Goal: Task Accomplishment & Management: Complete application form

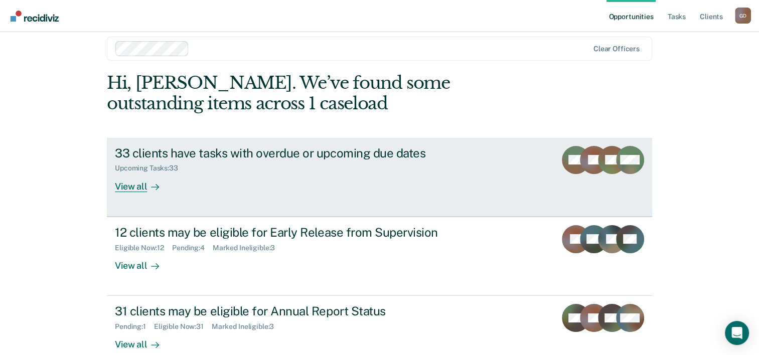
scroll to position [31, 0]
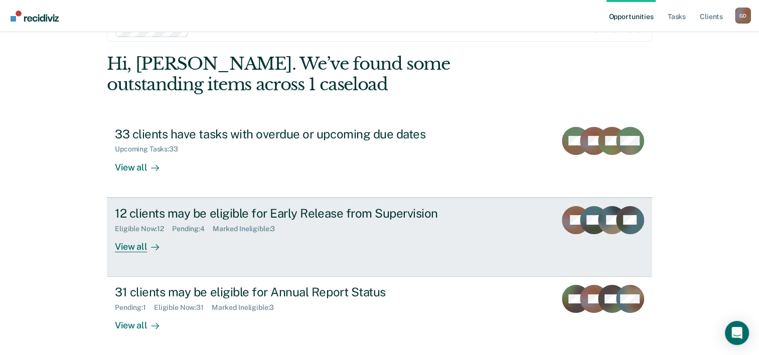
click at [120, 244] on div "View all" at bounding box center [143, 243] width 56 height 20
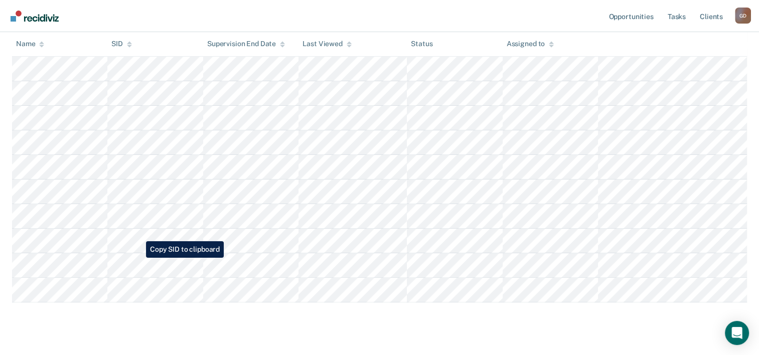
scroll to position [219, 0]
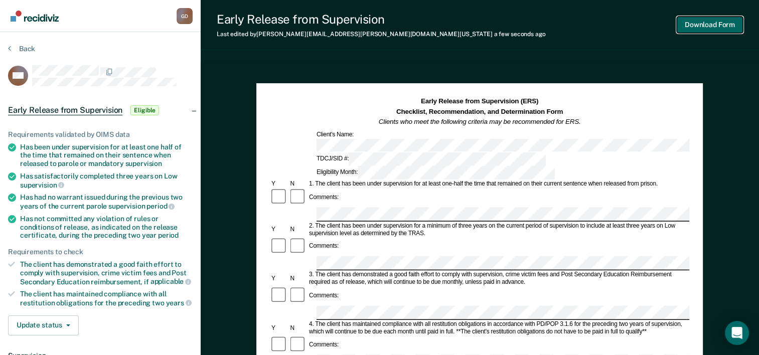
click at [712, 28] on button "Download Form" at bounding box center [710, 25] width 66 height 17
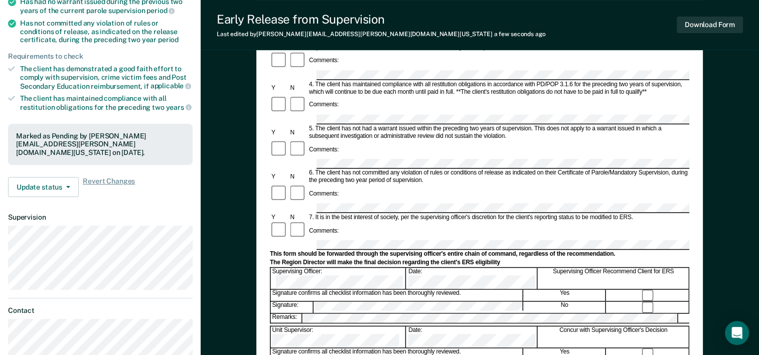
scroll to position [201, 0]
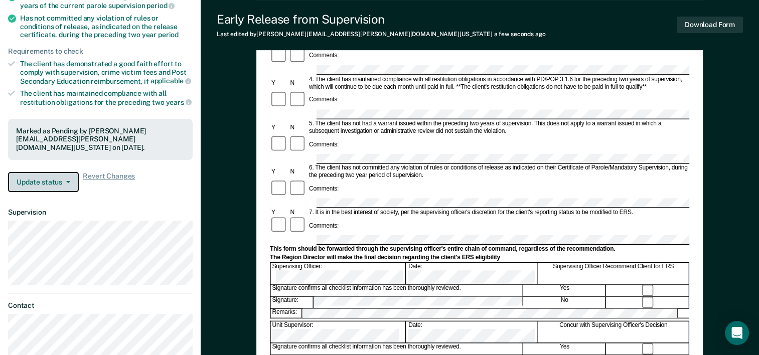
click at [64, 183] on button "Update status" at bounding box center [43, 182] width 71 height 20
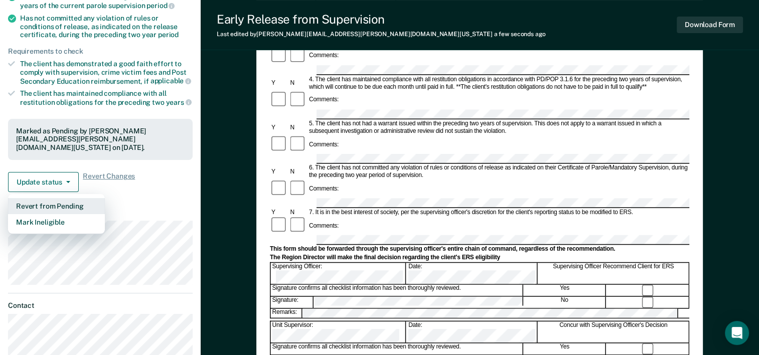
click at [54, 203] on button "Revert from Pending" at bounding box center [56, 206] width 97 height 16
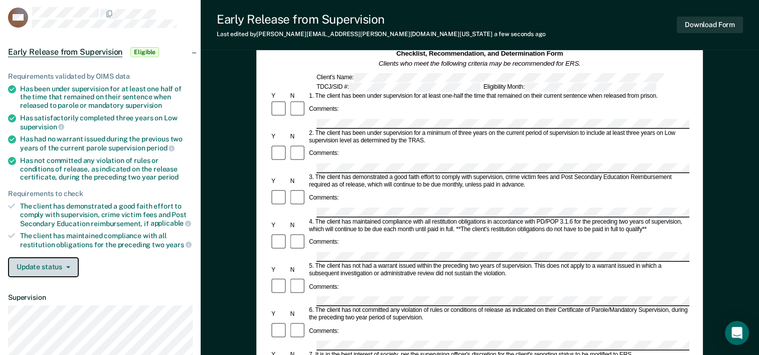
scroll to position [0, 0]
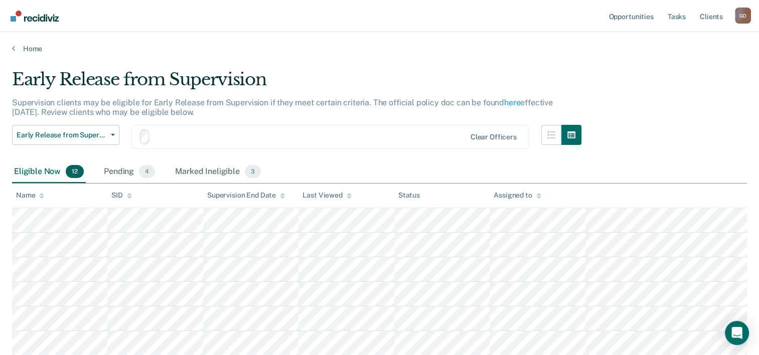
scroll to position [219, 0]
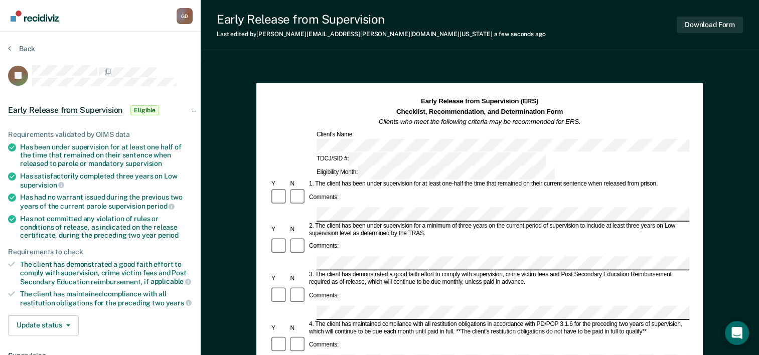
click at [375, 188] on div "Comments:" at bounding box center [479, 197] width 419 height 19
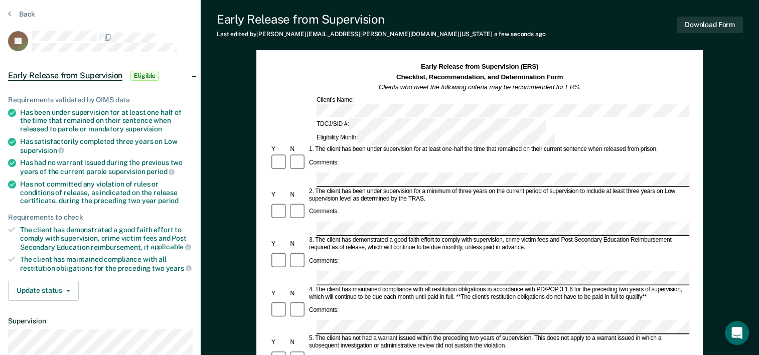
scroll to position [50, 0]
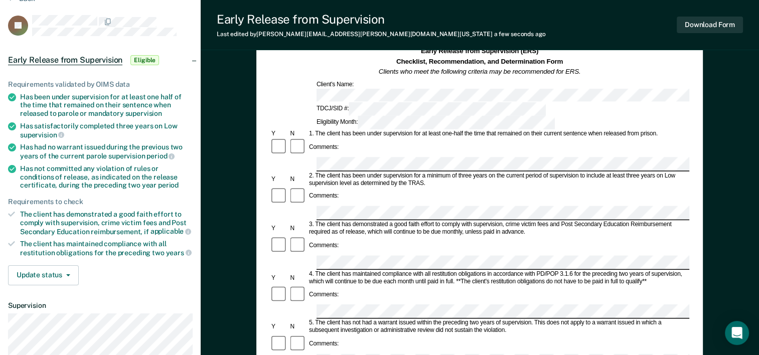
click at [377, 270] on div "4. The client has maintained compliance with all restitution obligations in acc…" at bounding box center [499, 277] width 382 height 15
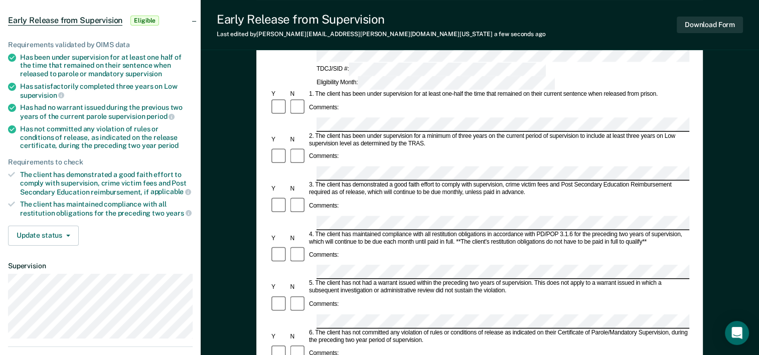
scroll to position [151, 0]
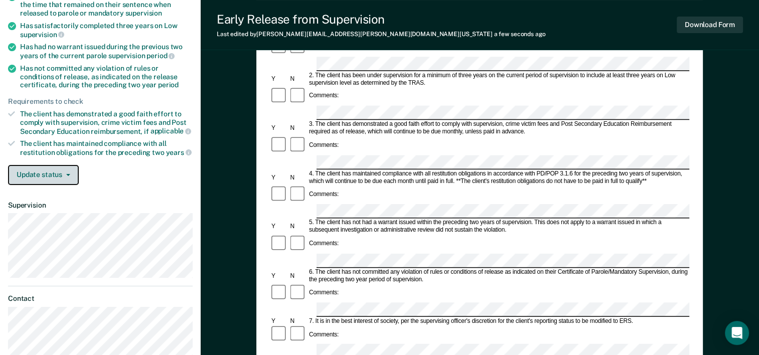
click at [70, 169] on button "Update status" at bounding box center [43, 175] width 71 height 20
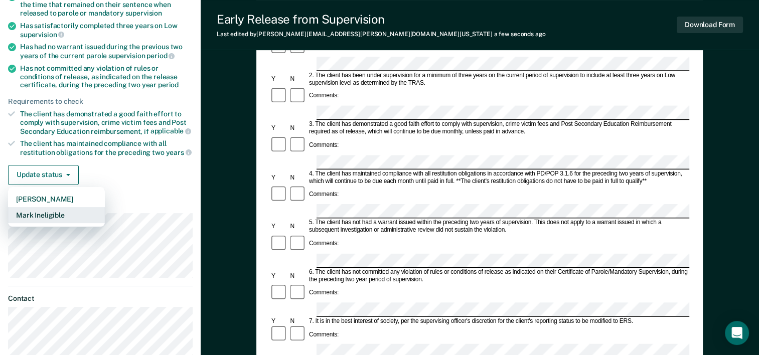
click at [58, 207] on button "Mark Ineligible" at bounding box center [56, 215] width 97 height 16
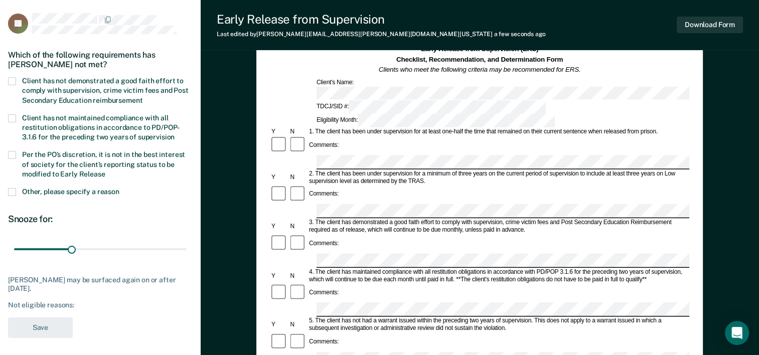
scroll to position [50, 0]
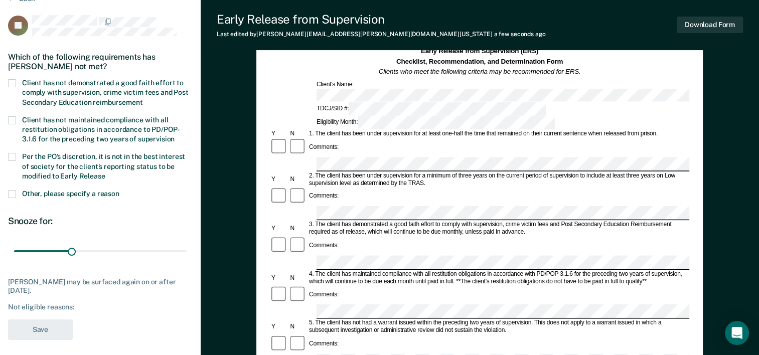
click at [12, 83] on span at bounding box center [12, 83] width 8 height 8
click at [142, 99] on input "Client has not demonstrated a good faith effort to comply with supervision, cri…" at bounding box center [142, 99] width 0 height 0
click at [44, 326] on button "Save" at bounding box center [40, 330] width 65 height 21
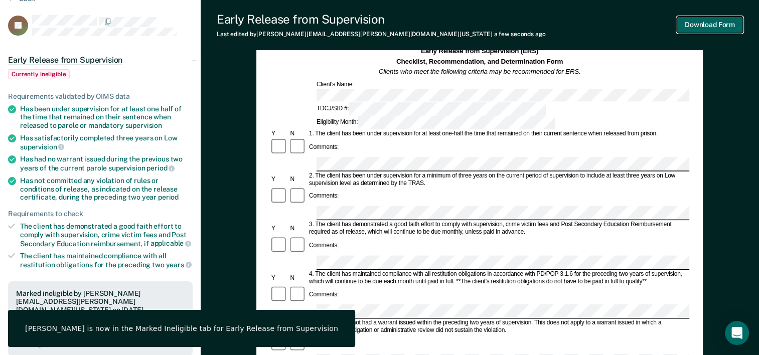
click at [723, 28] on button "Download Form" at bounding box center [710, 25] width 66 height 17
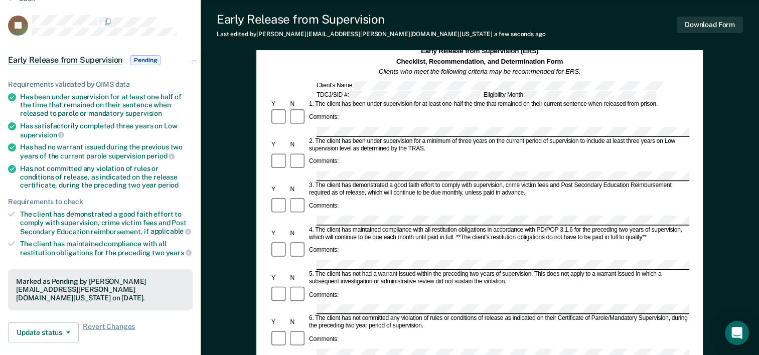
scroll to position [301, 0]
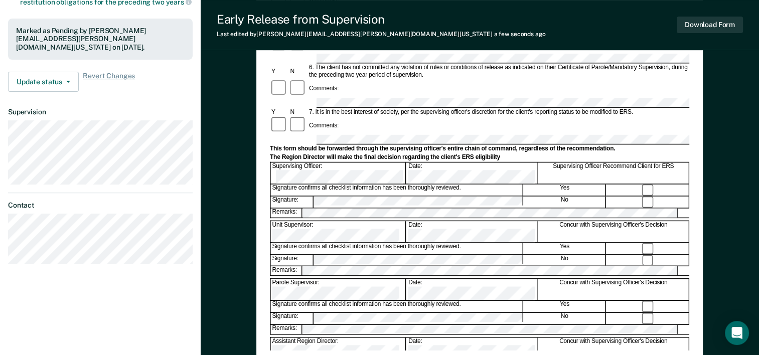
click at [647, 242] on div "Signature confirms all checklist information has been thoroughly reviewed. Yes" at bounding box center [479, 248] width 419 height 12
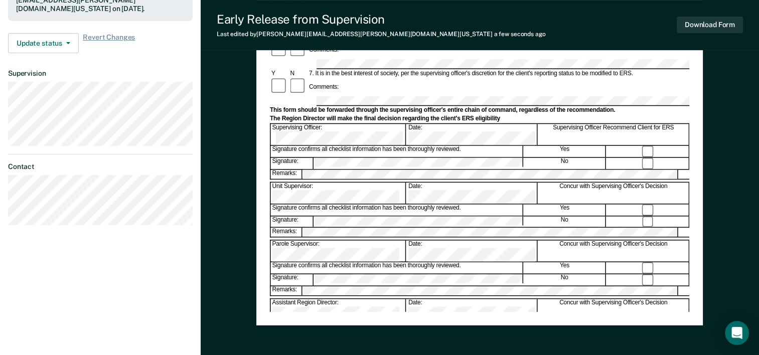
scroll to position [351, 0]
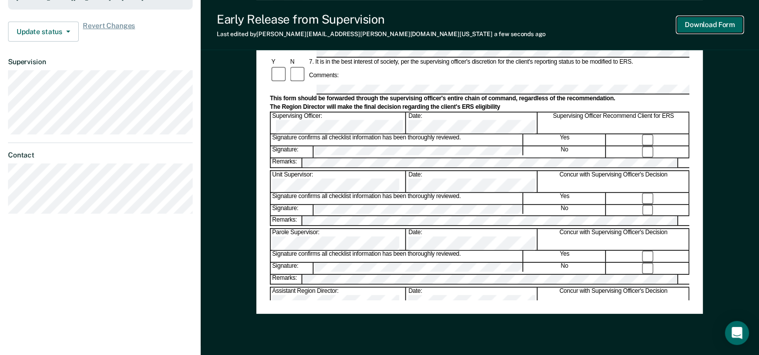
click at [703, 24] on button "Download Form" at bounding box center [710, 25] width 66 height 17
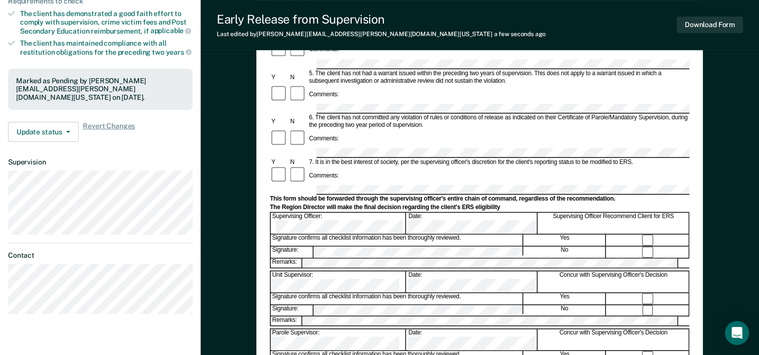
scroll to position [201, 0]
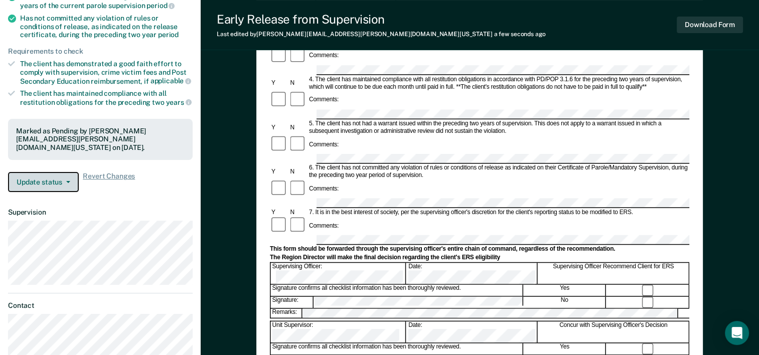
click at [63, 181] on button "Update status" at bounding box center [43, 182] width 71 height 20
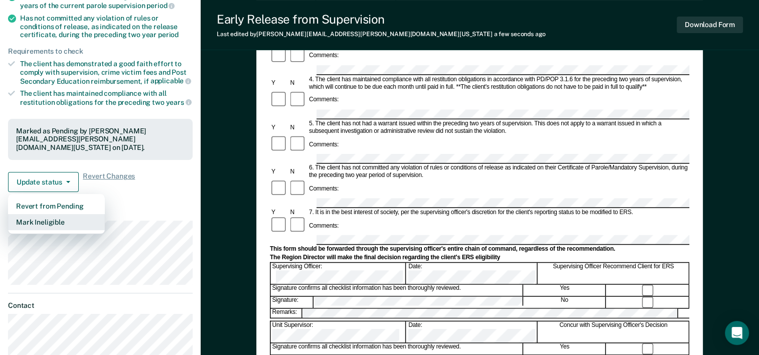
click at [55, 221] on button "Mark Ineligible" at bounding box center [56, 222] width 97 height 16
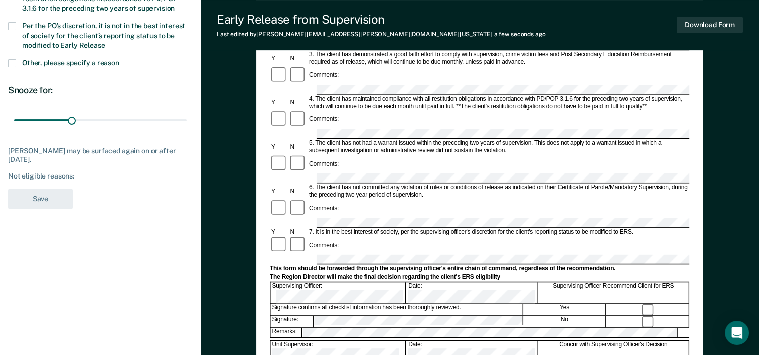
scroll to position [0, 0]
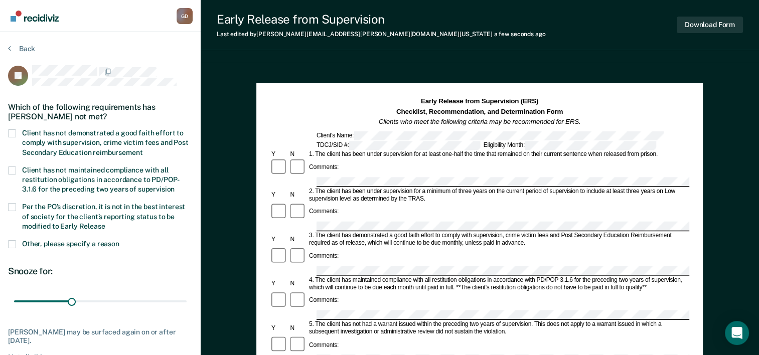
click at [16, 132] on span at bounding box center [12, 133] width 8 height 8
click at [142, 149] on input "Client has not demonstrated a good faith effort to comply with supervision, cri…" at bounding box center [142, 149] width 0 height 0
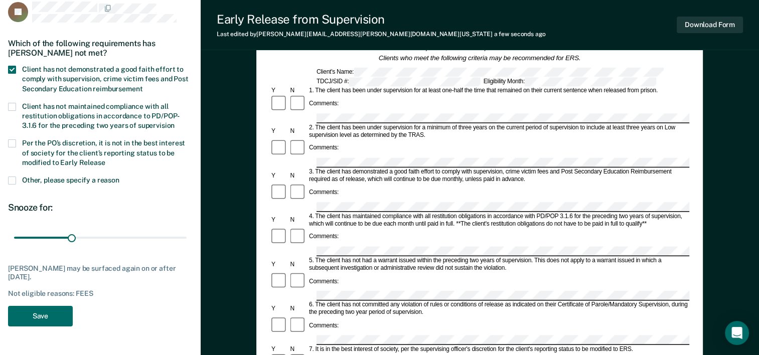
scroll to position [201, 0]
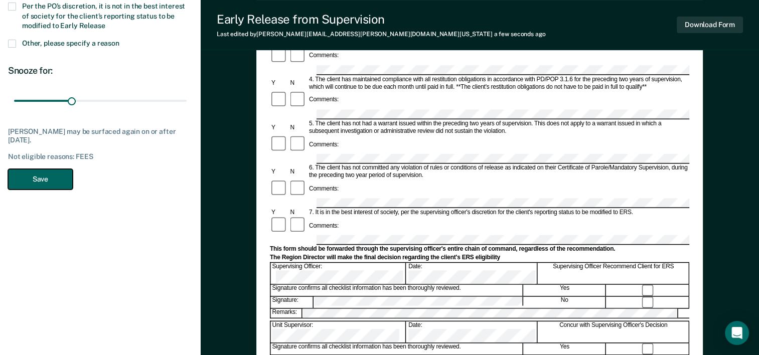
click at [51, 177] on button "Save" at bounding box center [40, 179] width 65 height 21
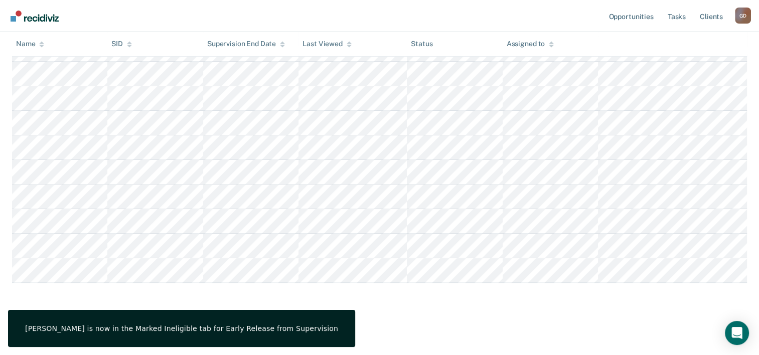
scroll to position [195, 0]
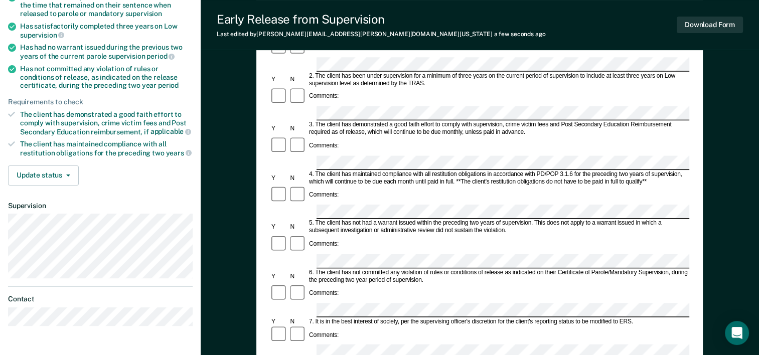
scroll to position [151, 0]
click at [65, 173] on button "Update status" at bounding box center [43, 175] width 71 height 20
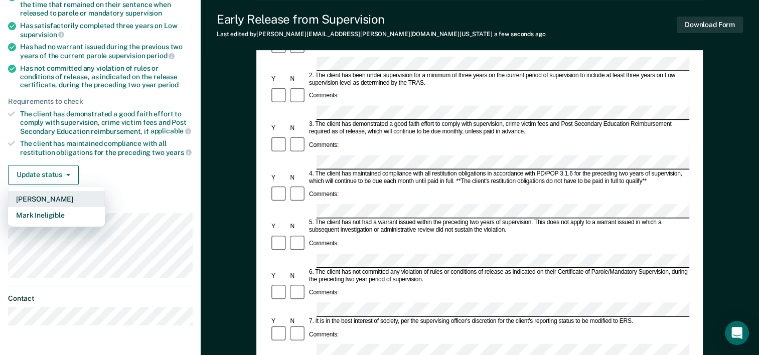
click at [56, 198] on button "[PERSON_NAME]" at bounding box center [56, 199] width 97 height 16
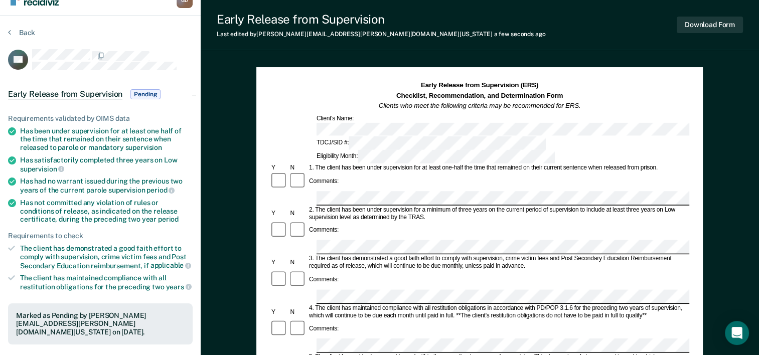
scroll to position [0, 0]
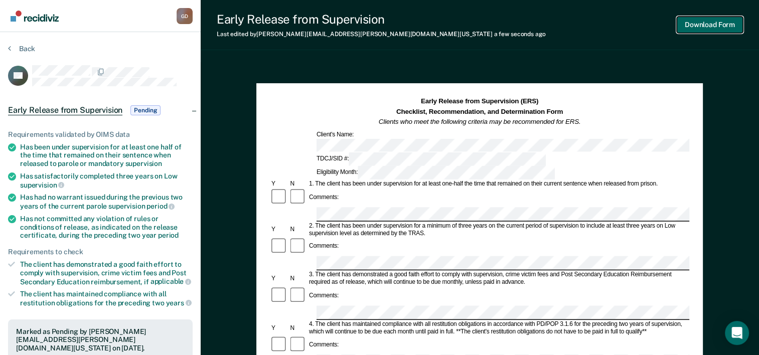
click at [710, 24] on button "Download Form" at bounding box center [710, 25] width 66 height 17
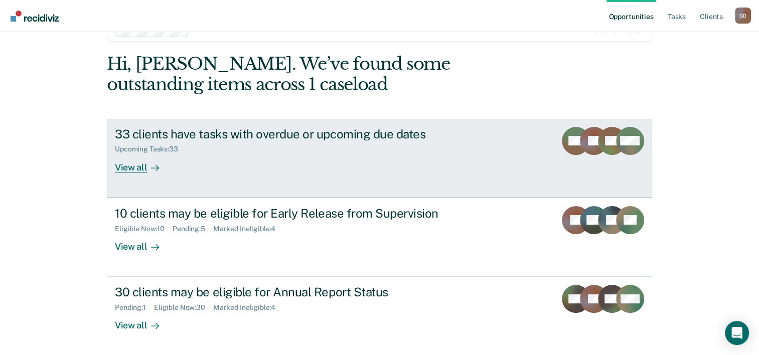
scroll to position [71, 0]
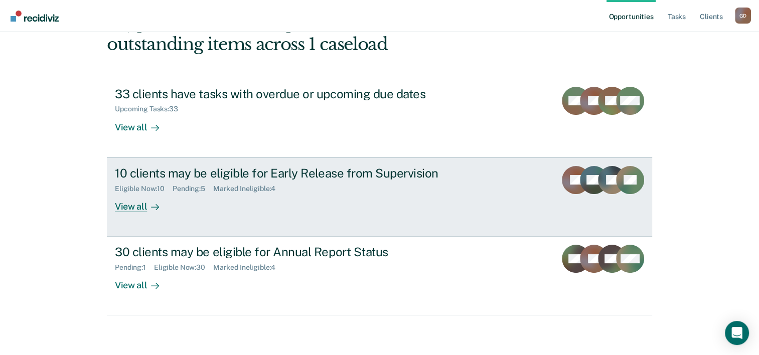
click at [128, 209] on div "View all" at bounding box center [143, 203] width 56 height 20
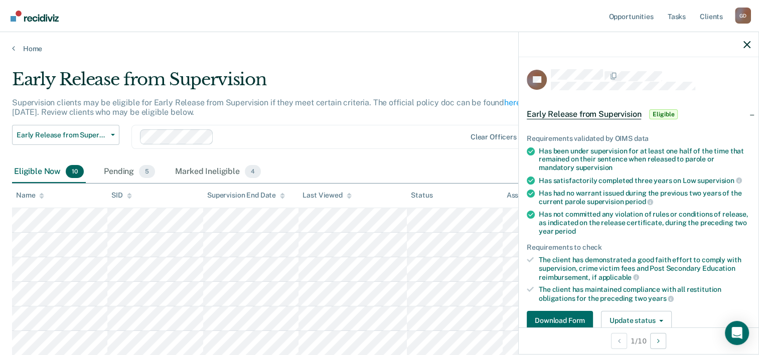
click at [369, 131] on div at bounding box center [341, 137] width 247 height 12
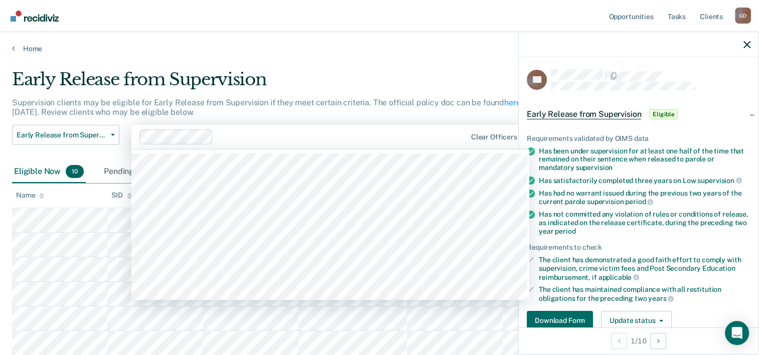
click at [369, 58] on main "Early Release from Supervision Supervision clients may be eligible for Early Re…" at bounding box center [379, 288] width 759 height 470
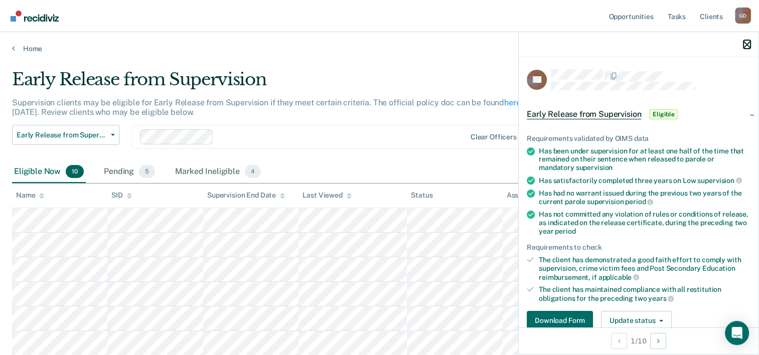
click at [747, 46] on icon "button" at bounding box center [747, 44] width 7 height 7
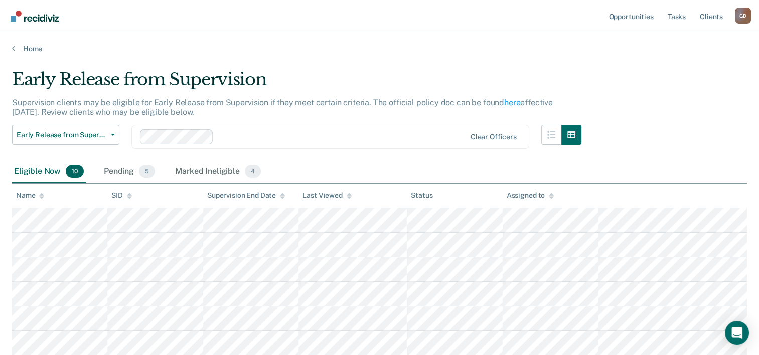
scroll to position [170, 0]
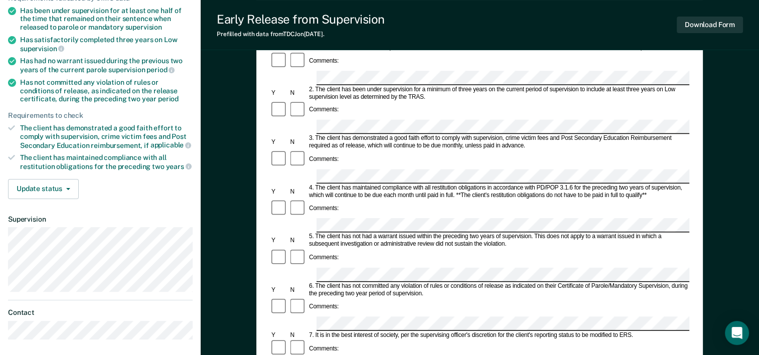
scroll to position [151, 0]
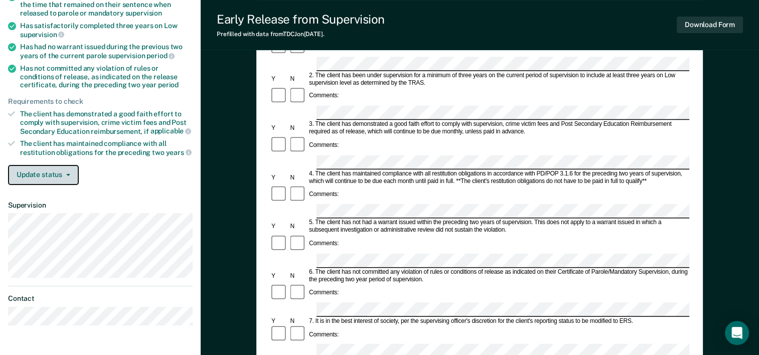
click at [67, 175] on button "Update status" at bounding box center [43, 175] width 71 height 20
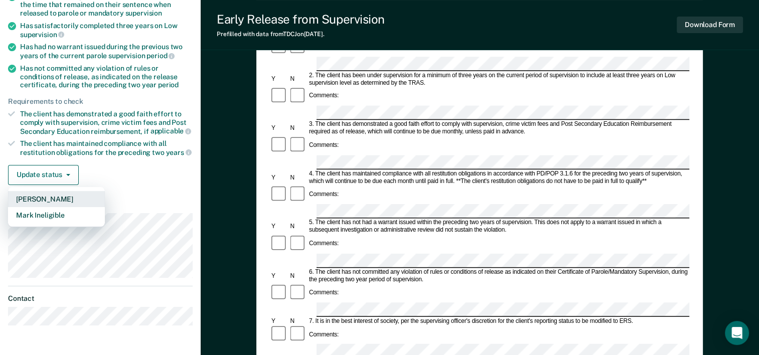
click at [66, 197] on button "[PERSON_NAME]" at bounding box center [56, 199] width 97 height 16
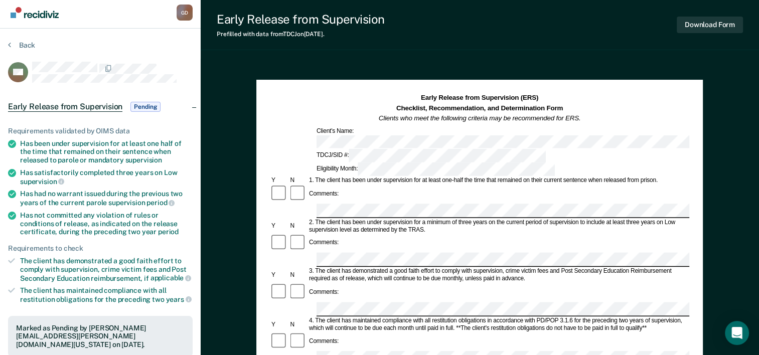
scroll to position [0, 0]
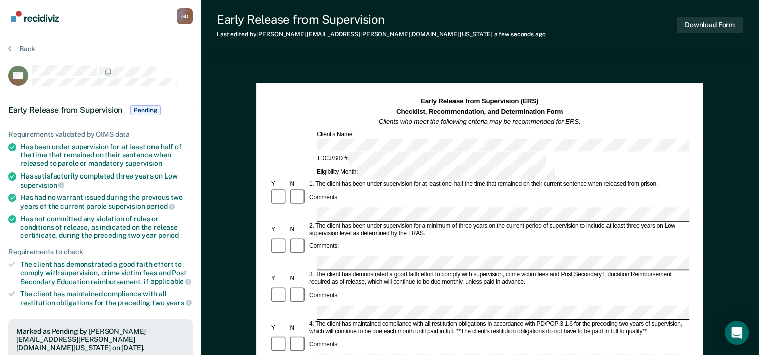
click at [347, 237] on div "Comments:" at bounding box center [479, 246] width 419 height 19
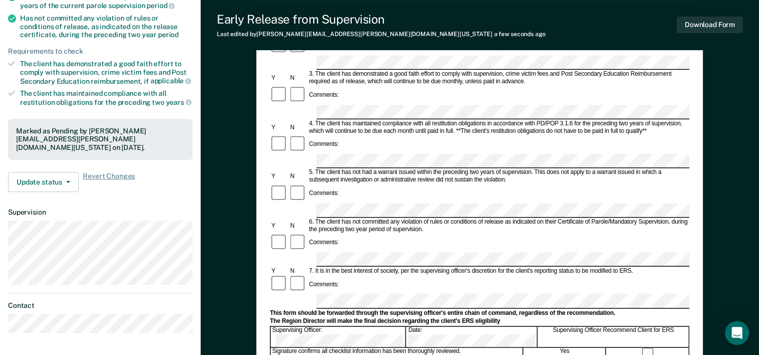
scroll to position [251, 0]
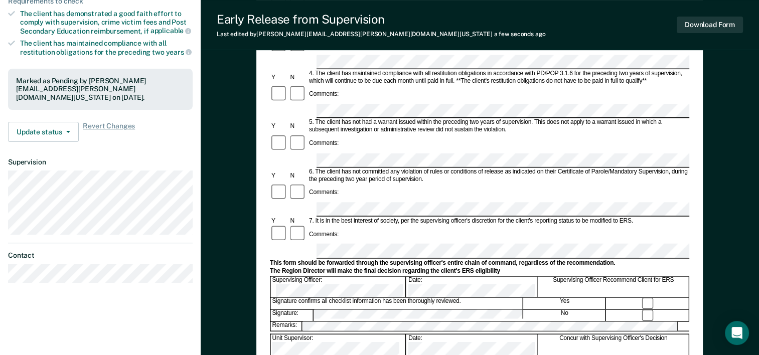
click at [382, 355] on div "Signature confirms all checklist information has been thoroughly reviewed." at bounding box center [397, 362] width 252 height 11
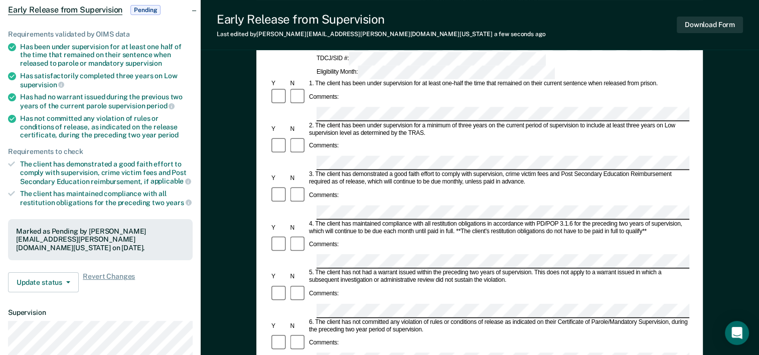
scroll to position [0, 0]
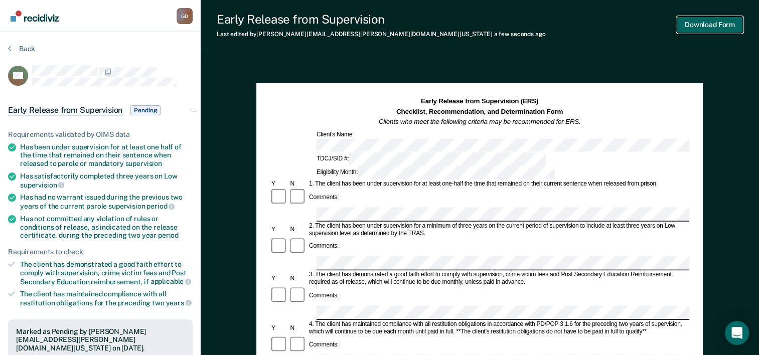
click at [699, 27] on button "Download Form" at bounding box center [710, 25] width 66 height 17
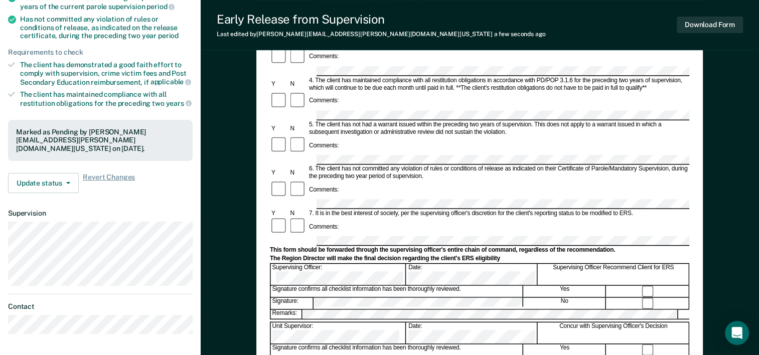
scroll to position [201, 0]
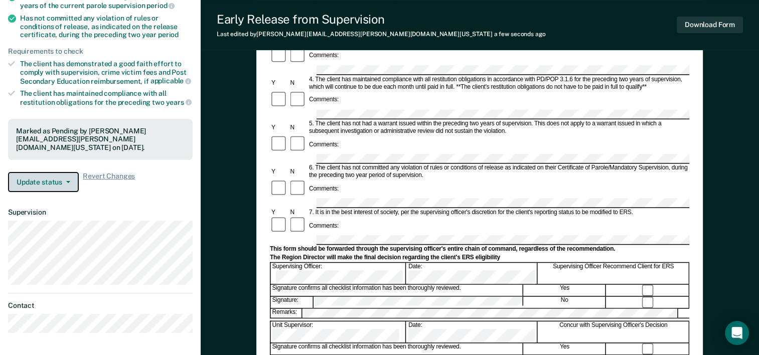
click at [72, 182] on button "Update status" at bounding box center [43, 182] width 71 height 20
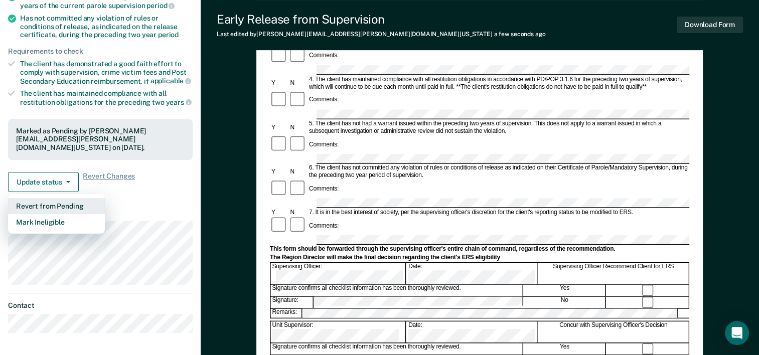
click at [86, 201] on button "Revert from Pending" at bounding box center [56, 206] width 97 height 16
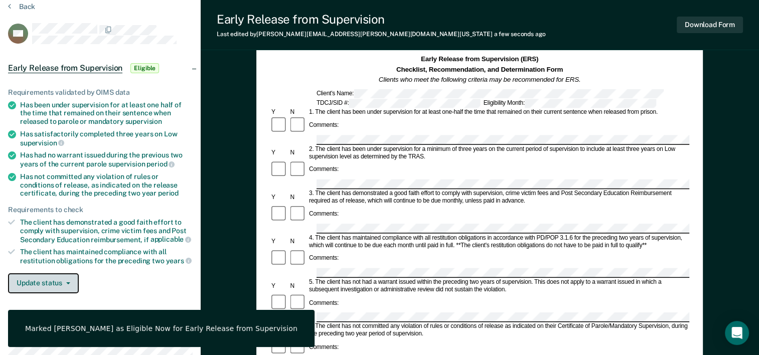
scroll to position [0, 0]
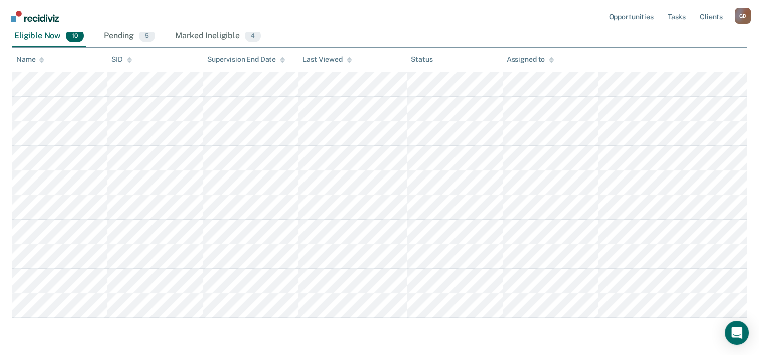
scroll to position [70, 0]
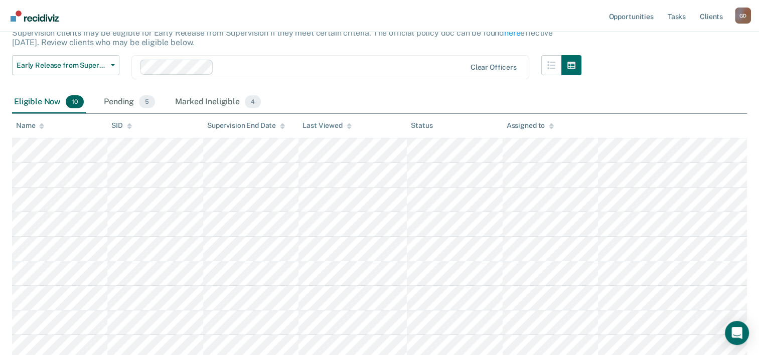
scroll to position [71, 0]
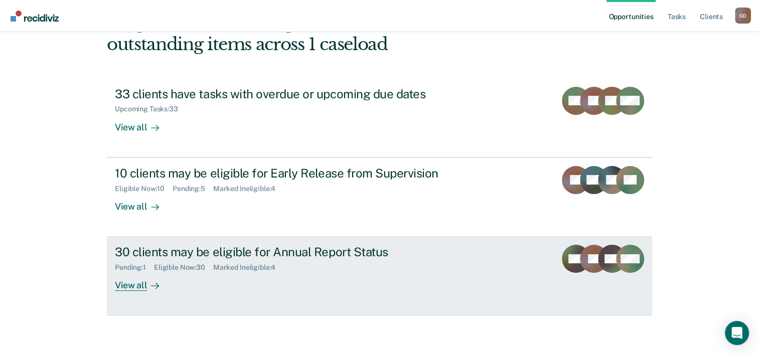
click at [132, 287] on div "View all" at bounding box center [143, 282] width 56 height 20
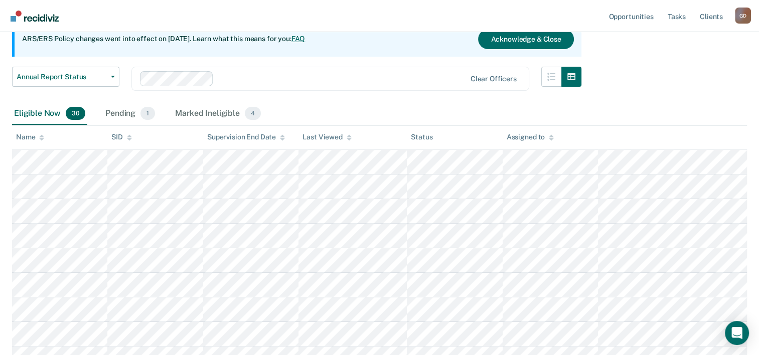
scroll to position [104, 0]
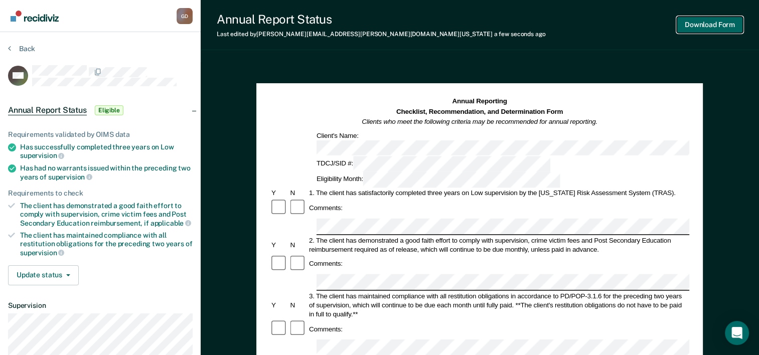
click at [702, 29] on button "Download Form" at bounding box center [710, 25] width 66 height 17
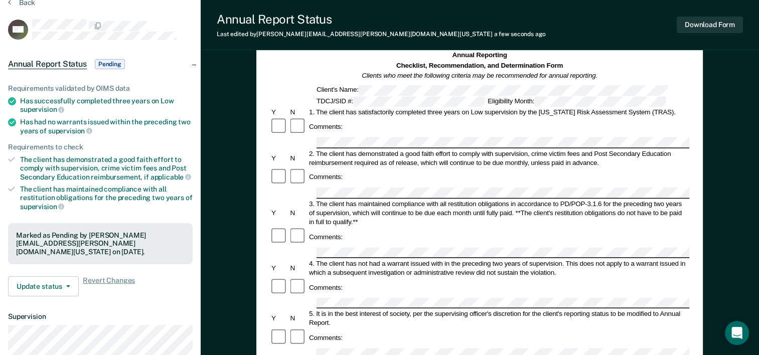
scroll to position [100, 0]
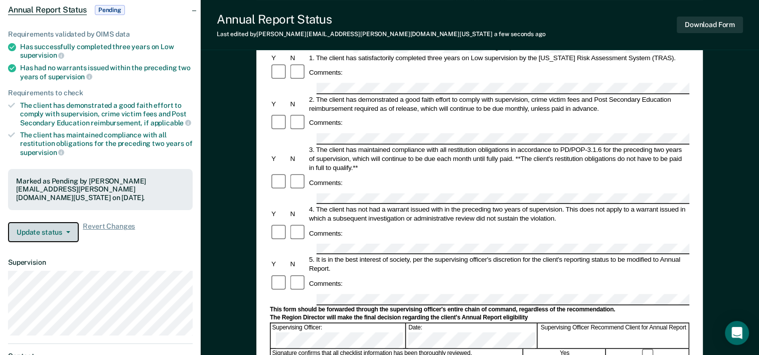
click at [68, 232] on button "Update status" at bounding box center [43, 232] width 71 height 20
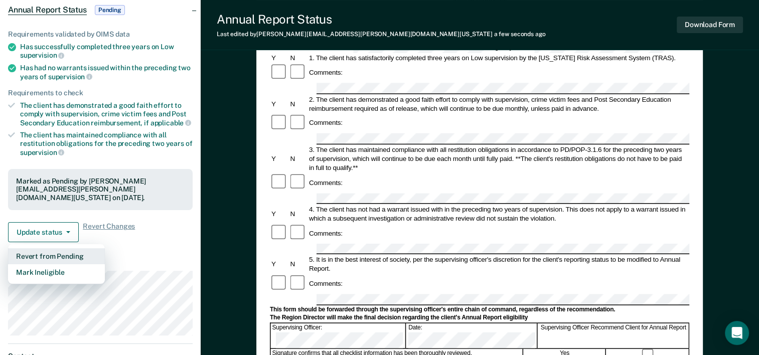
click at [66, 252] on button "Revert from Pending" at bounding box center [56, 256] width 97 height 16
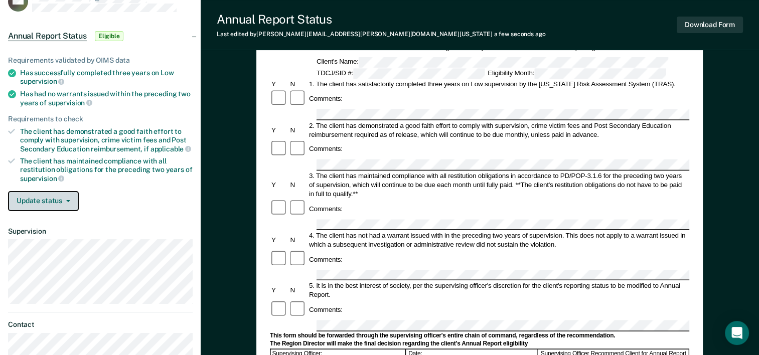
scroll to position [50, 0]
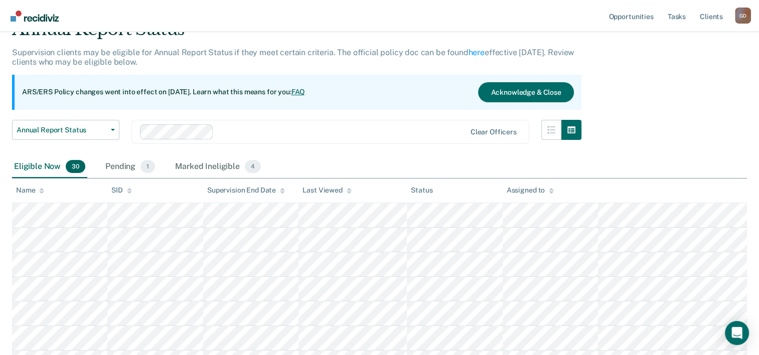
scroll to position [104, 0]
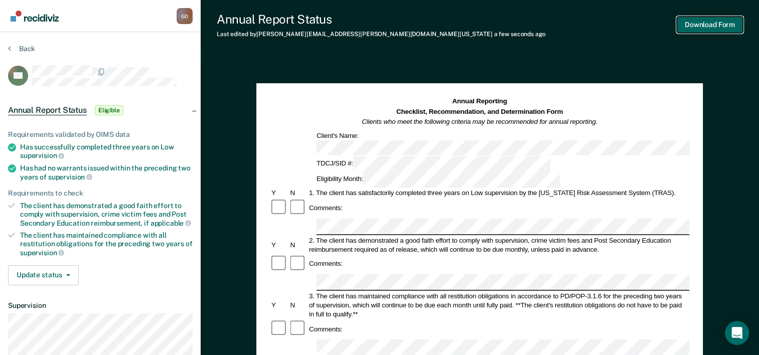
click at [718, 23] on button "Download Form" at bounding box center [710, 25] width 66 height 17
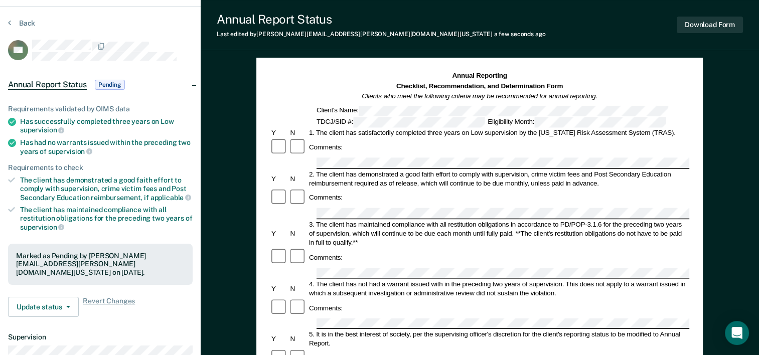
scroll to position [50, 0]
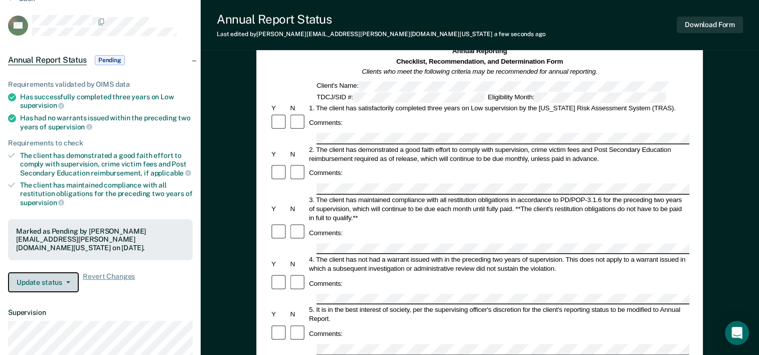
click at [58, 281] on button "Update status" at bounding box center [43, 282] width 71 height 20
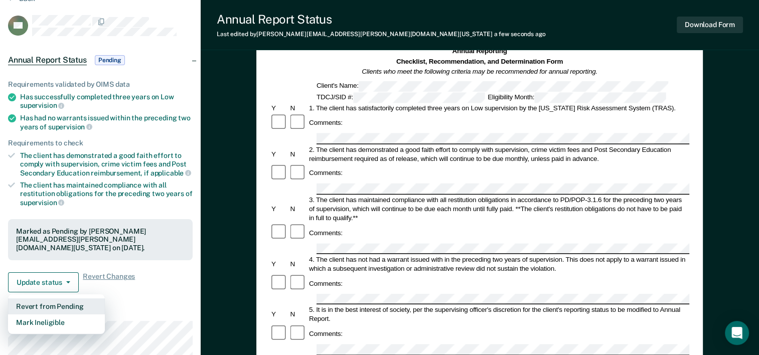
click at [60, 302] on button "Revert from Pending" at bounding box center [56, 307] width 97 height 16
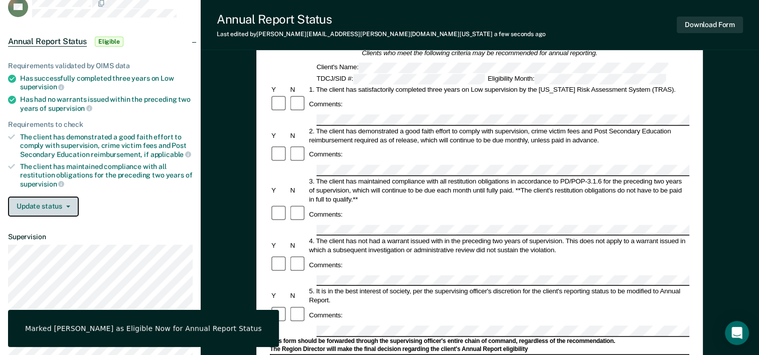
scroll to position [0, 0]
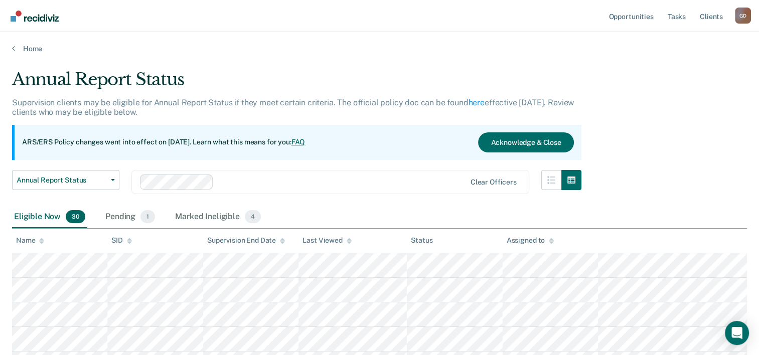
scroll to position [104, 0]
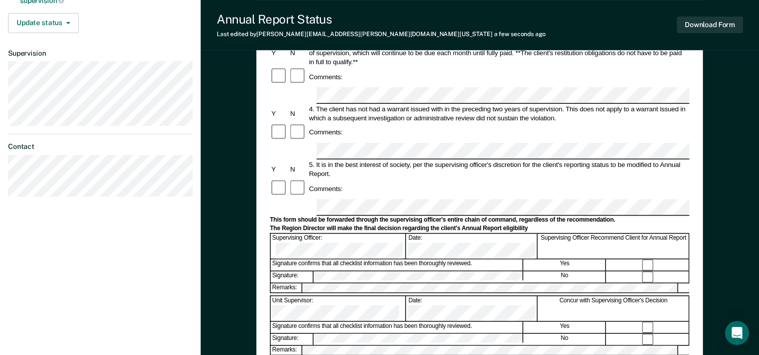
scroll to position [251, 0]
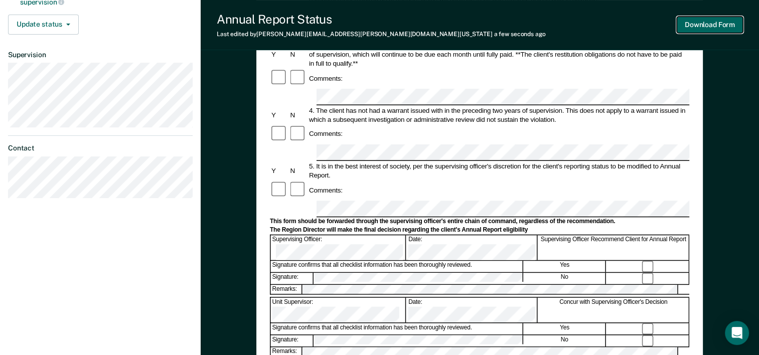
click at [723, 29] on button "Download Form" at bounding box center [710, 25] width 66 height 17
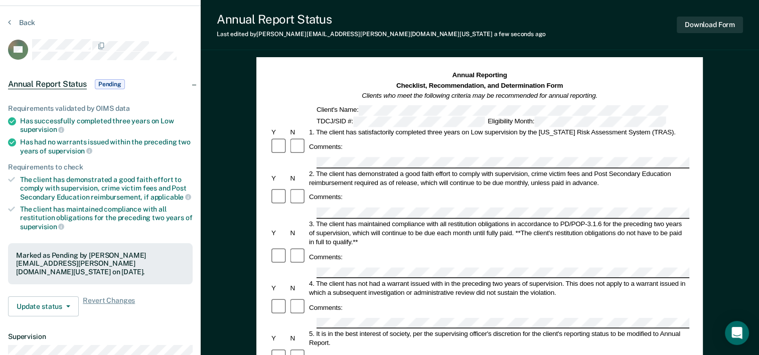
scroll to position [0, 0]
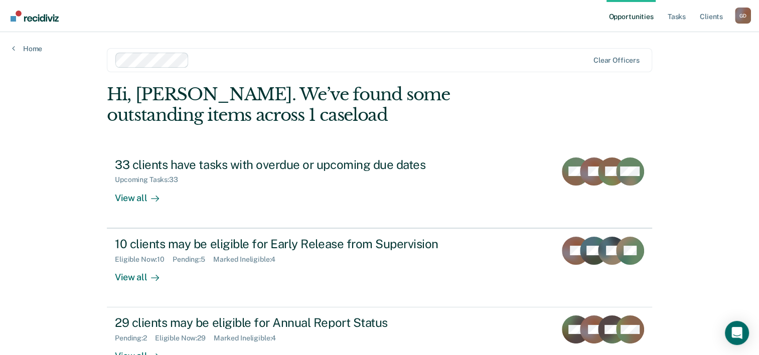
scroll to position [71, 0]
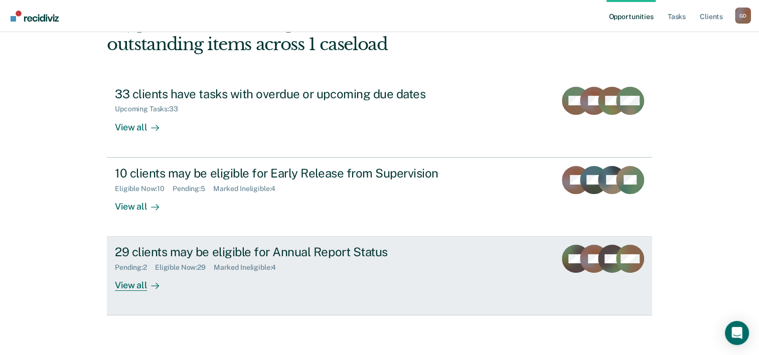
click at [124, 283] on div "View all" at bounding box center [143, 282] width 56 height 20
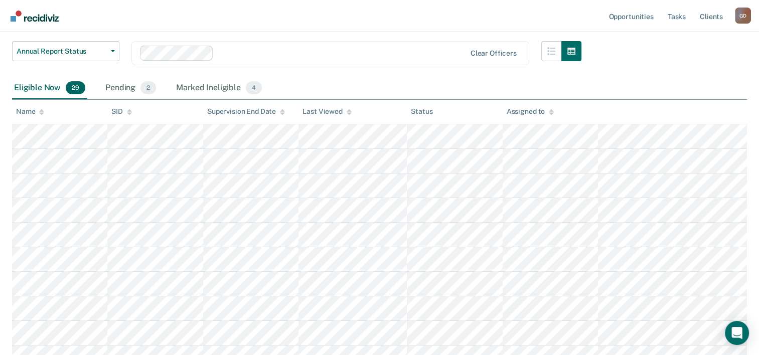
scroll to position [151, 0]
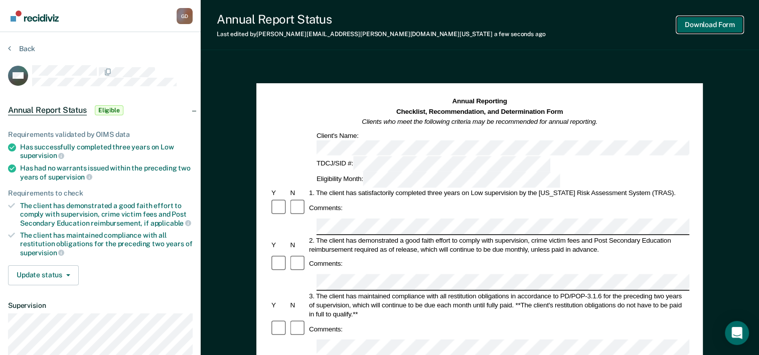
click at [703, 29] on button "Download Form" at bounding box center [710, 25] width 66 height 17
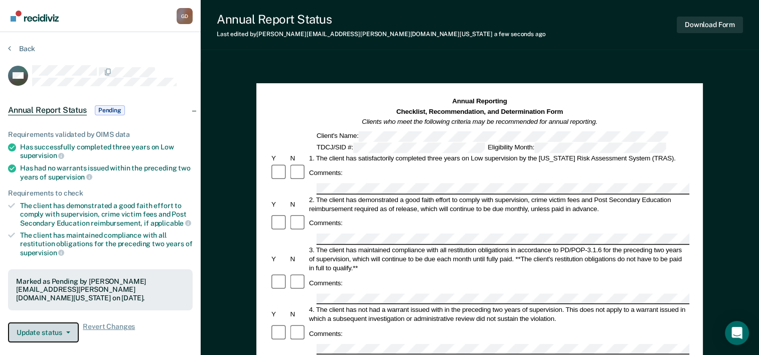
click at [66, 333] on button "Update status" at bounding box center [43, 333] width 71 height 20
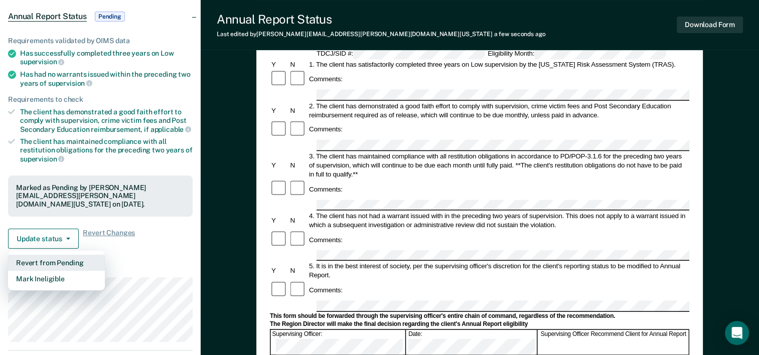
scroll to position [100, 0]
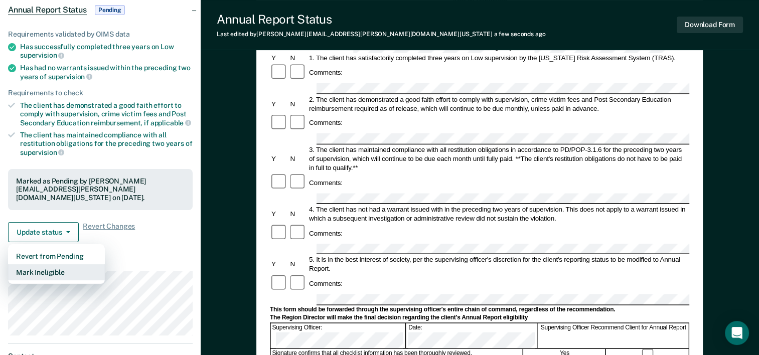
click at [79, 267] on button "Mark Ineligible" at bounding box center [56, 272] width 97 height 16
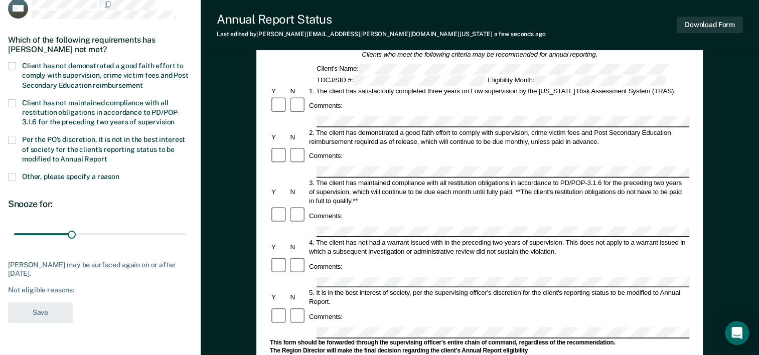
scroll to position [50, 0]
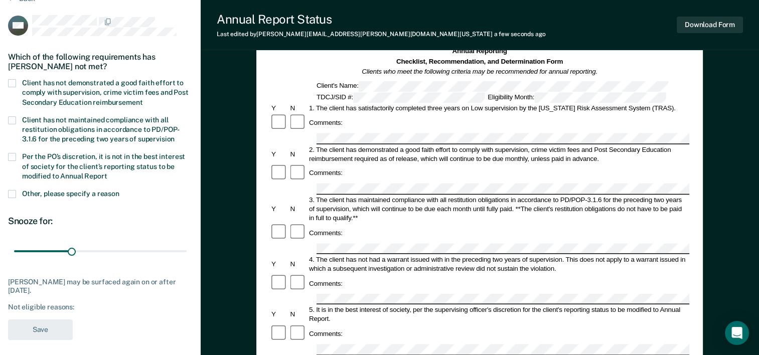
click at [15, 79] on span at bounding box center [12, 83] width 8 height 8
click at [142, 99] on input "Client has not demonstrated a good faith effort to comply with supervision, cri…" at bounding box center [142, 99] width 0 height 0
click at [34, 324] on button "Save" at bounding box center [40, 330] width 65 height 21
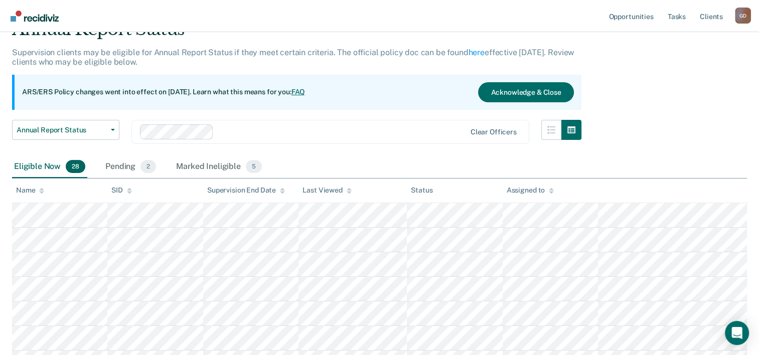
scroll to position [151, 0]
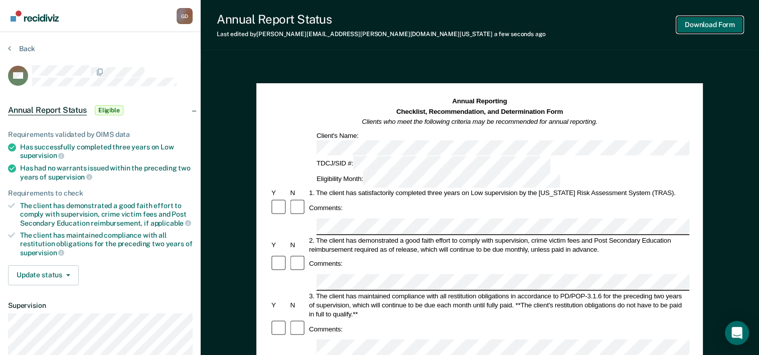
click at [725, 27] on button "Download Form" at bounding box center [710, 25] width 66 height 17
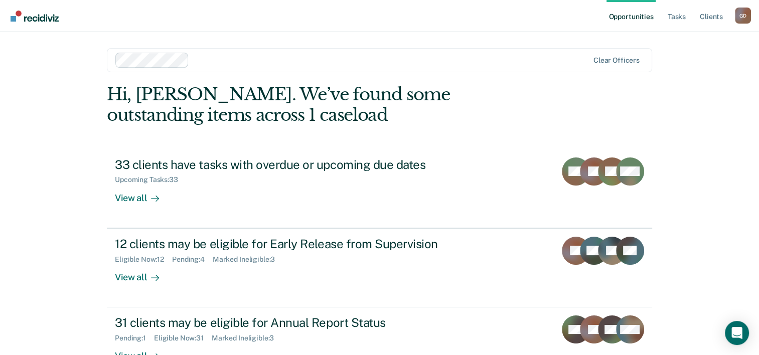
scroll to position [31, 0]
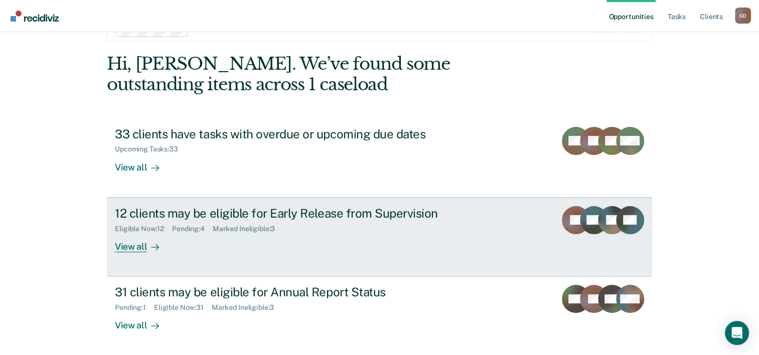
click at [131, 248] on div "View all" at bounding box center [143, 243] width 56 height 20
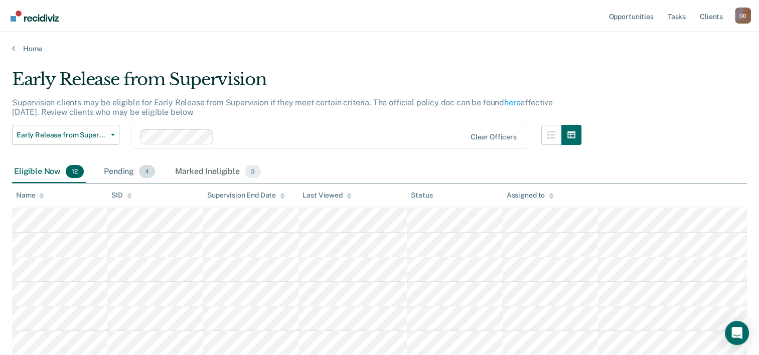
click at [124, 172] on div "Pending 4" at bounding box center [129, 172] width 55 height 22
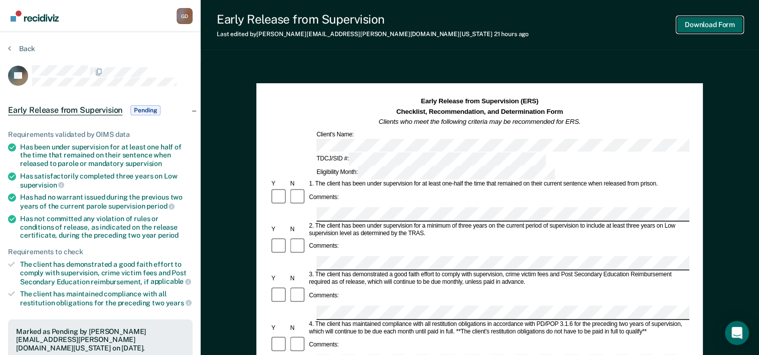
click at [721, 28] on button "Download Form" at bounding box center [710, 25] width 66 height 17
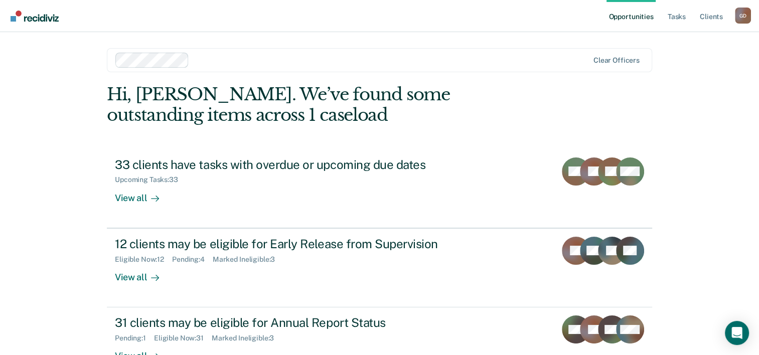
scroll to position [31, 0]
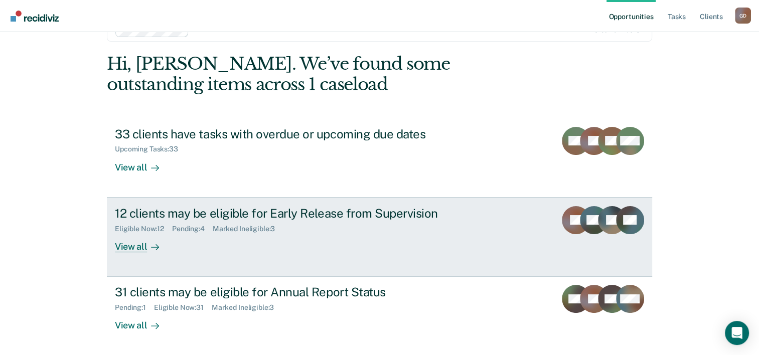
click at [138, 245] on div "View all" at bounding box center [143, 243] width 56 height 20
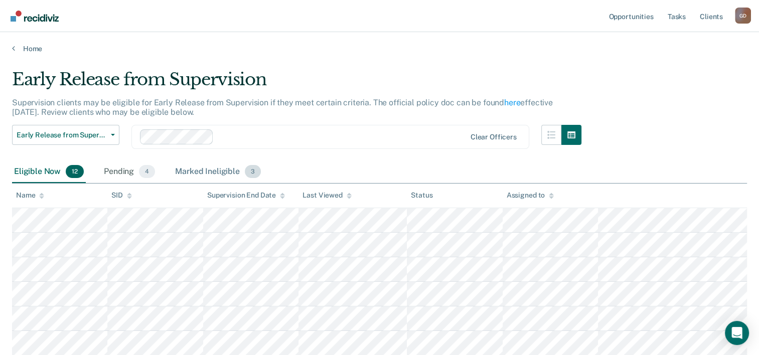
click at [215, 169] on div "Marked Ineligible 3" at bounding box center [218, 172] width 90 height 22
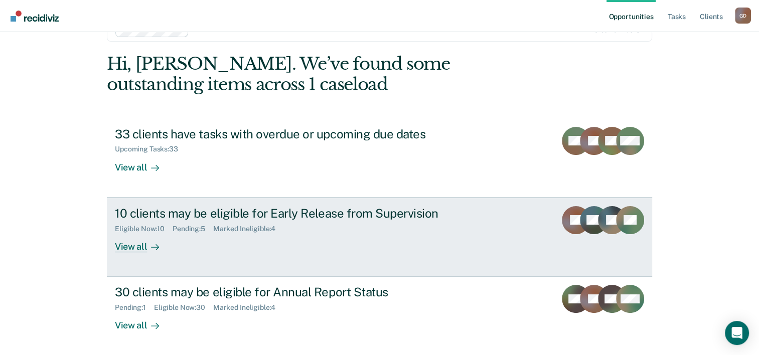
click at [134, 246] on div "View all" at bounding box center [143, 243] width 56 height 20
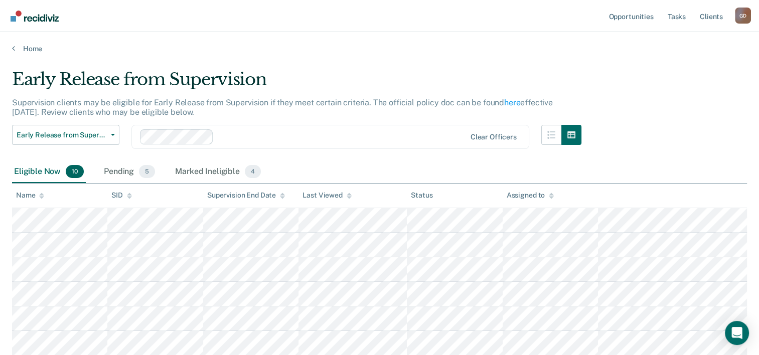
scroll to position [31, 0]
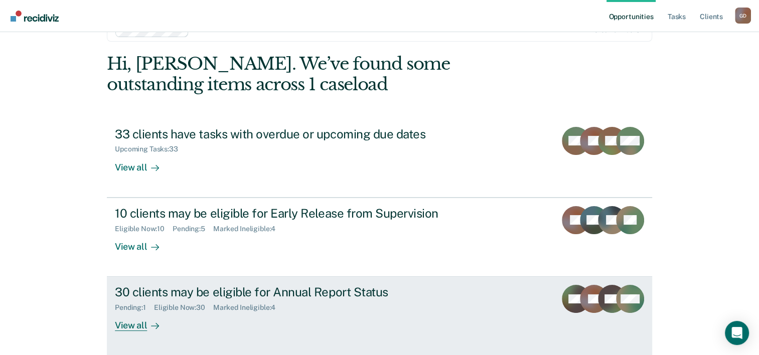
click at [132, 326] on div "View all" at bounding box center [143, 322] width 56 height 20
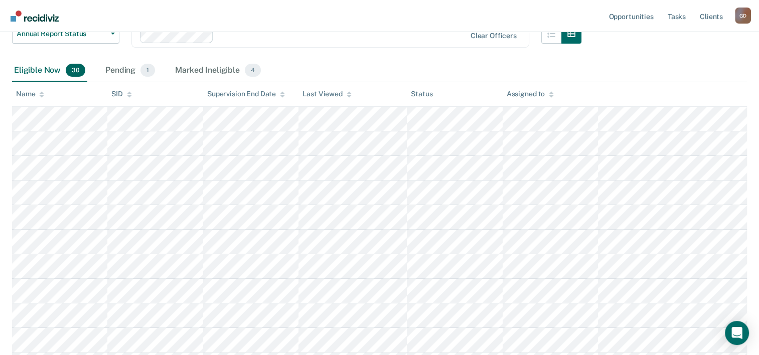
scroll to position [151, 0]
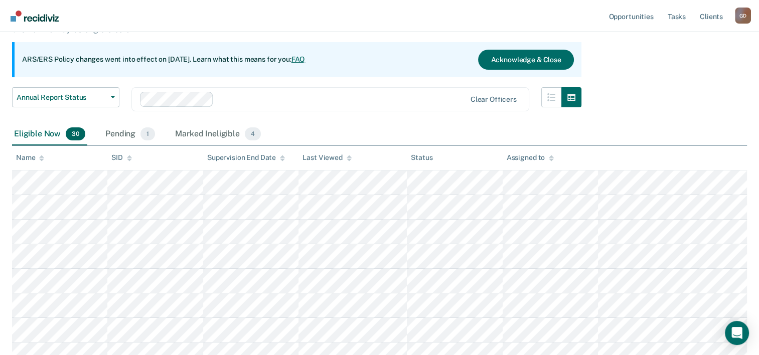
scroll to position [50, 0]
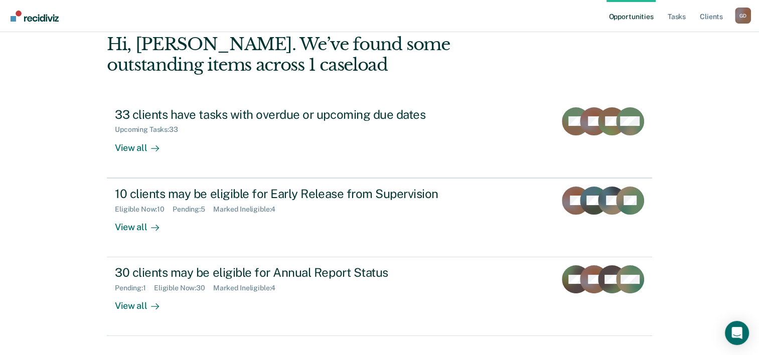
scroll to position [31, 0]
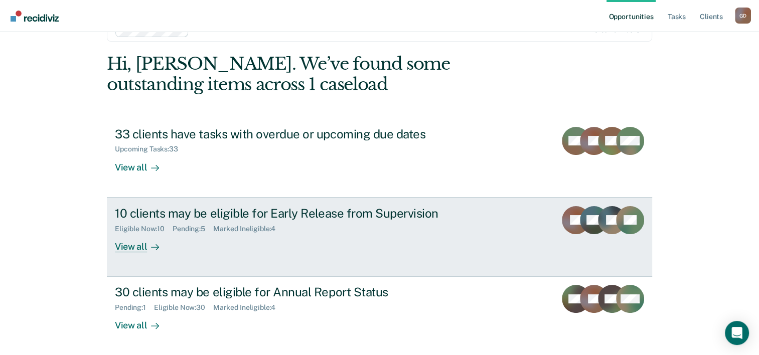
click at [130, 247] on div "View all" at bounding box center [143, 243] width 56 height 20
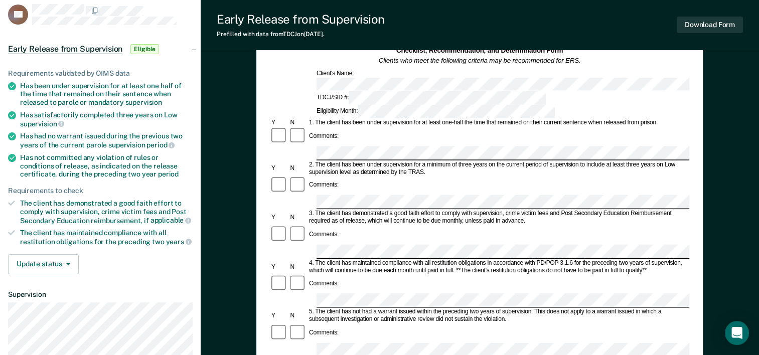
scroll to position [50, 0]
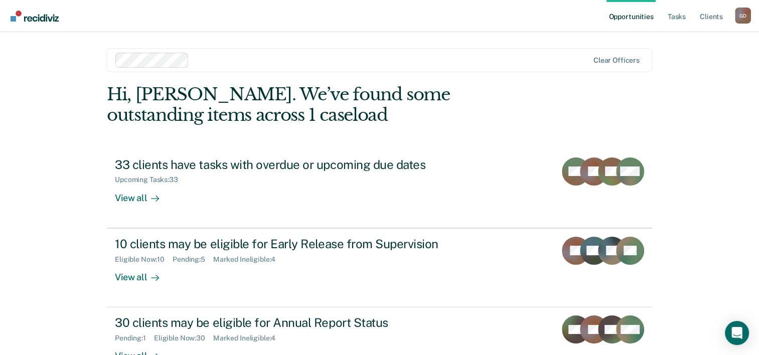
scroll to position [31, 0]
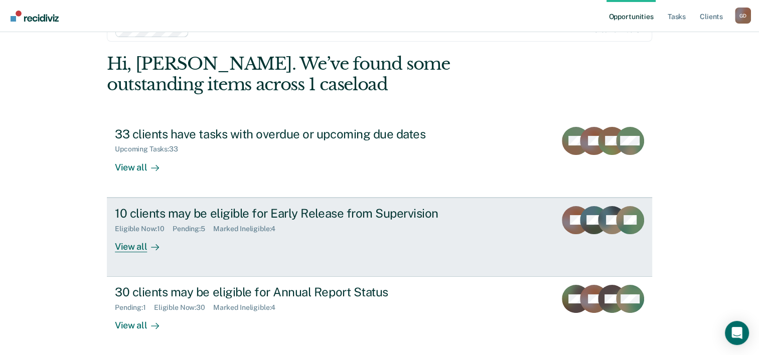
click at [130, 238] on div "View all" at bounding box center [143, 243] width 56 height 20
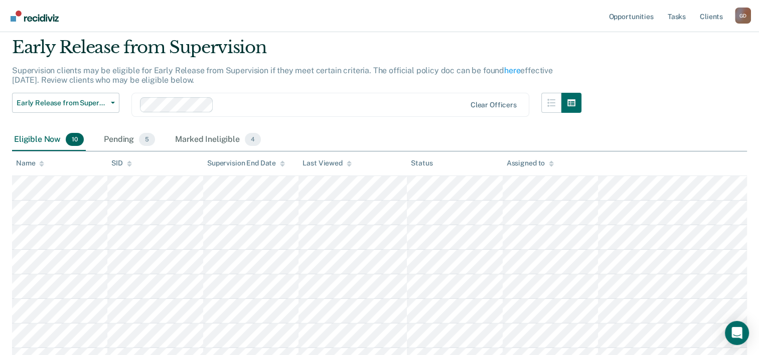
scroll to position [50, 0]
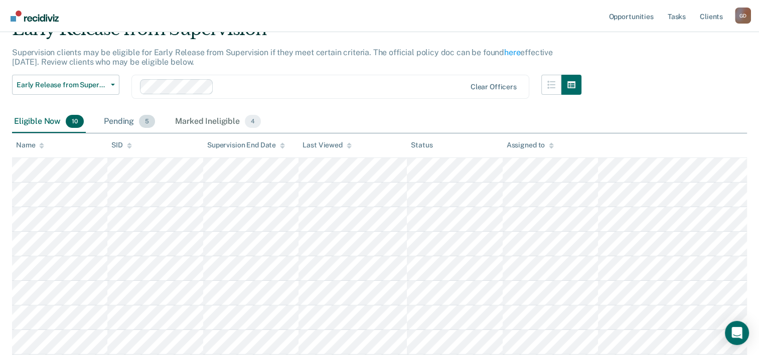
click at [121, 123] on div "Pending 5" at bounding box center [129, 122] width 55 height 22
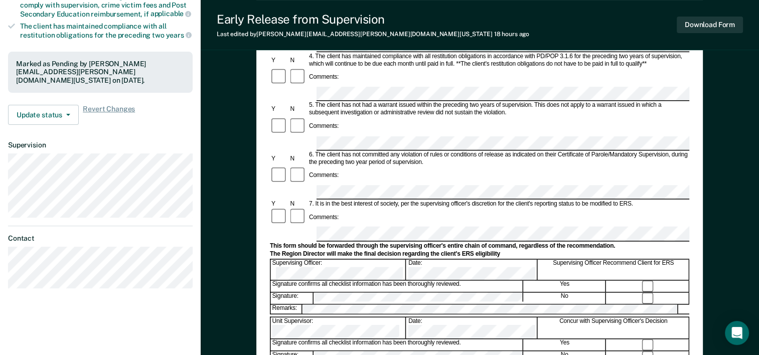
scroll to position [251, 0]
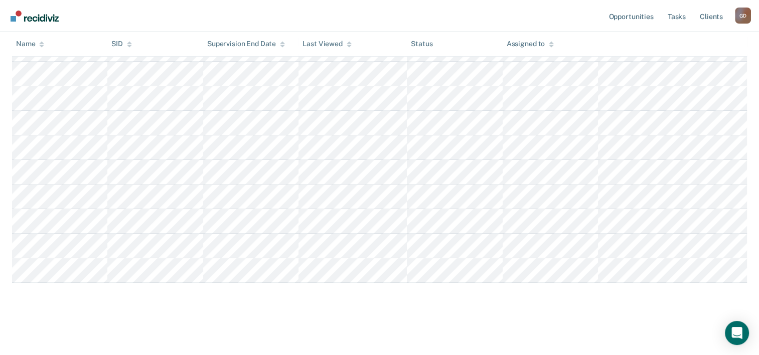
scroll to position [47, 0]
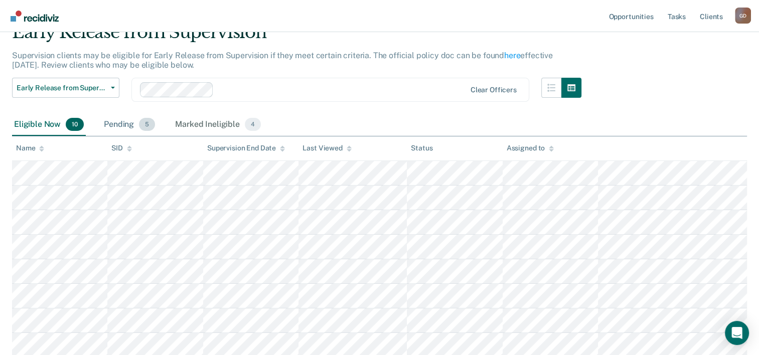
click at [128, 123] on div "Pending 5" at bounding box center [129, 125] width 55 height 22
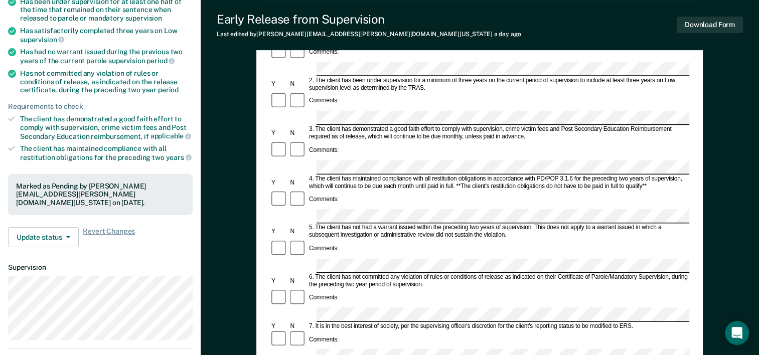
scroll to position [151, 0]
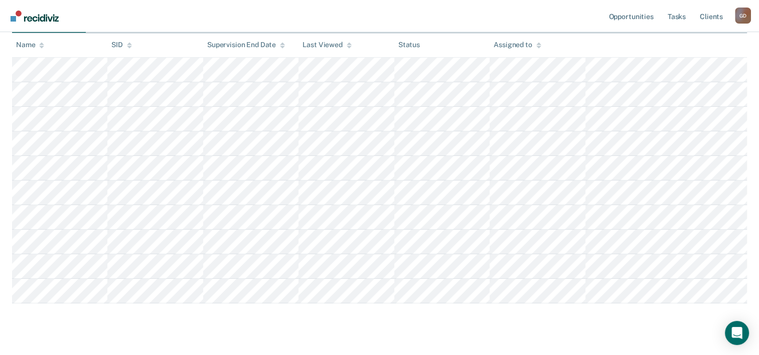
scroll to position [47, 0]
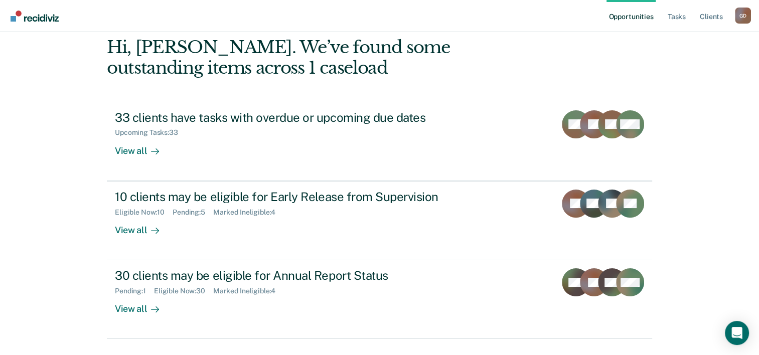
scroll to position [31, 0]
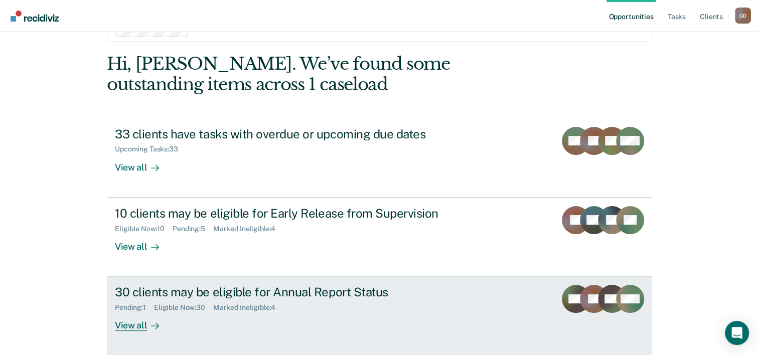
click at [136, 322] on div "View all" at bounding box center [143, 322] width 56 height 20
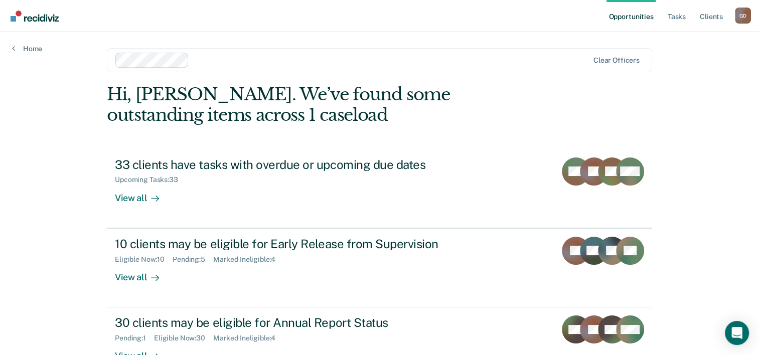
scroll to position [31, 0]
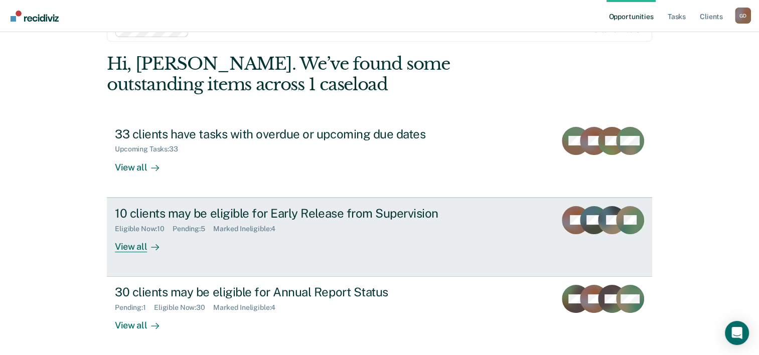
click at [126, 245] on div "View all" at bounding box center [143, 243] width 56 height 20
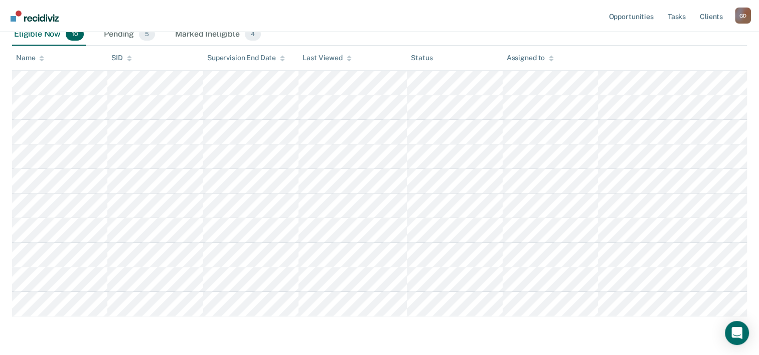
scroll to position [70, 0]
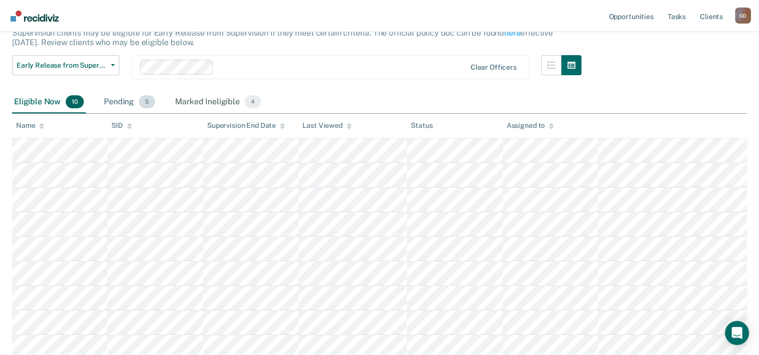
drag, startPoint x: 123, startPoint y: 98, endPoint x: 130, endPoint y: 103, distance: 8.6
click at [123, 98] on div "Pending 5" at bounding box center [129, 102] width 55 height 22
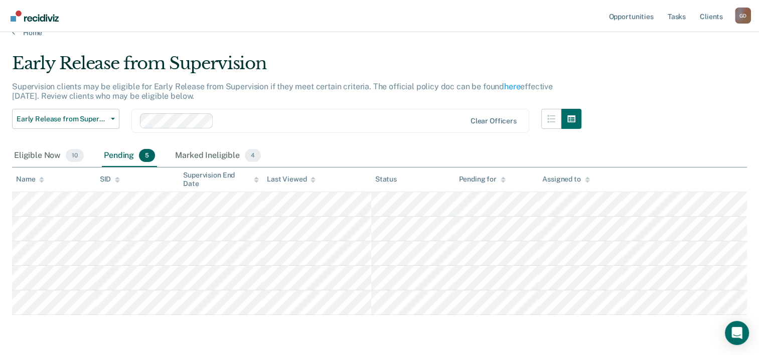
scroll to position [0, 0]
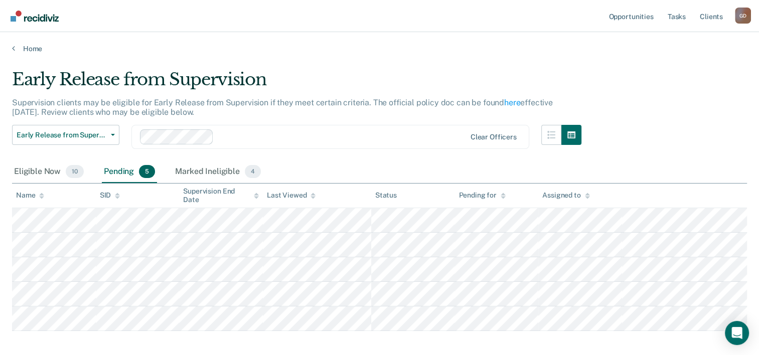
scroll to position [31, 0]
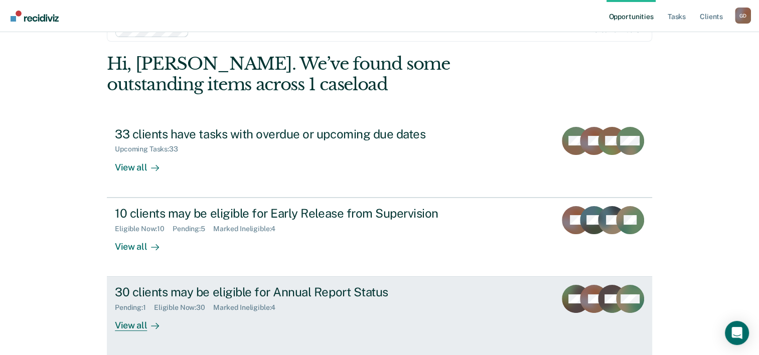
click at [123, 323] on div "View all" at bounding box center [143, 322] width 56 height 20
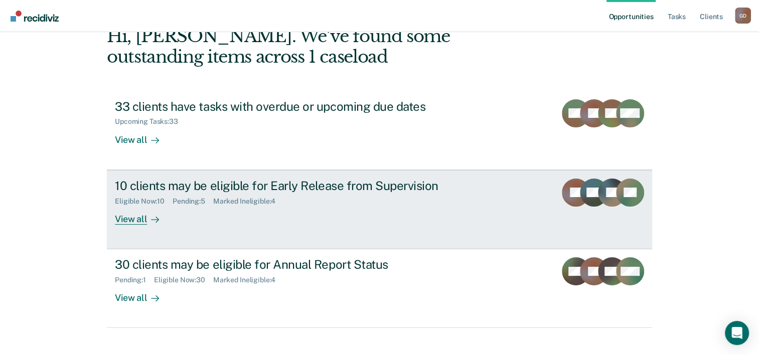
scroll to position [71, 0]
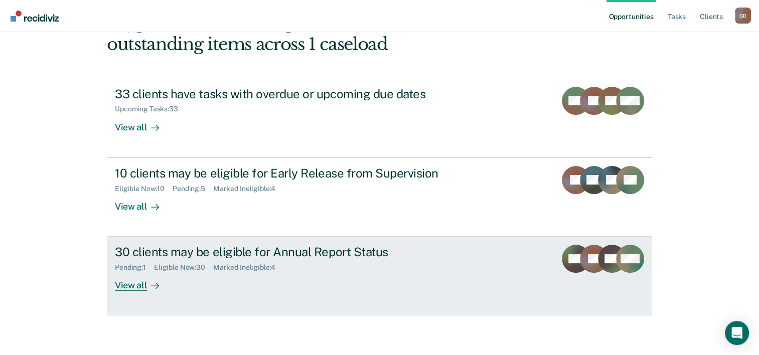
click at [132, 283] on div "View all" at bounding box center [143, 282] width 56 height 20
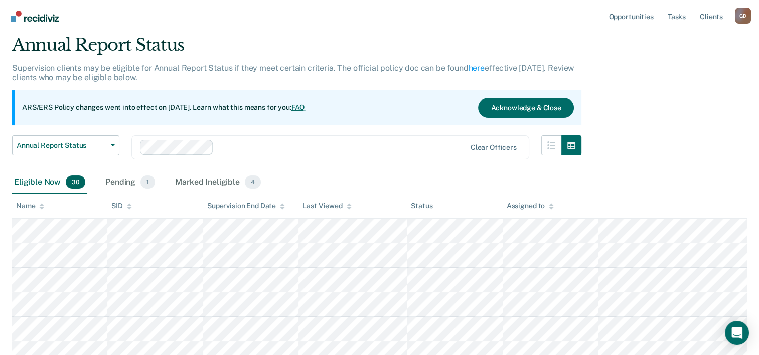
scroll to position [100, 0]
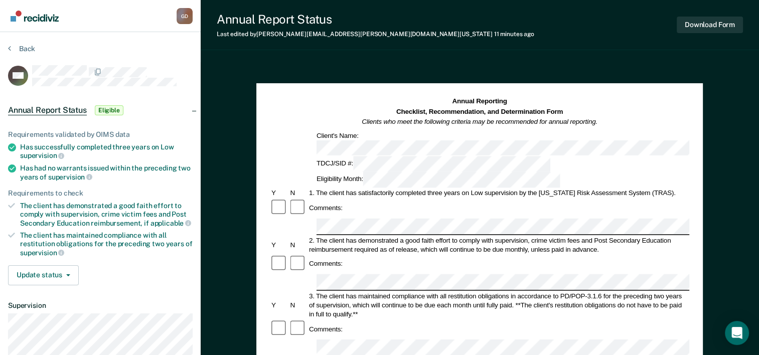
scroll to position [50, 0]
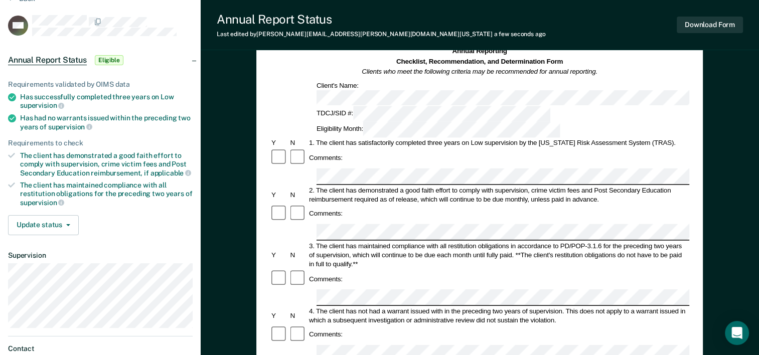
scroll to position [100, 0]
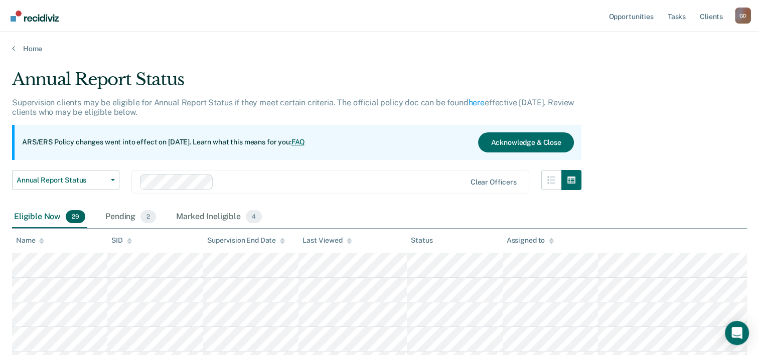
scroll to position [100, 0]
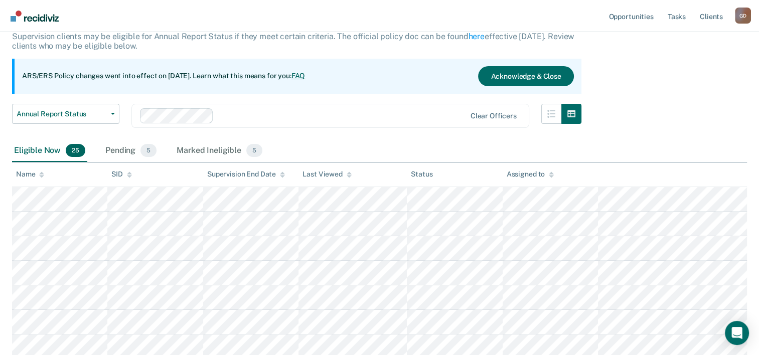
scroll to position [50, 0]
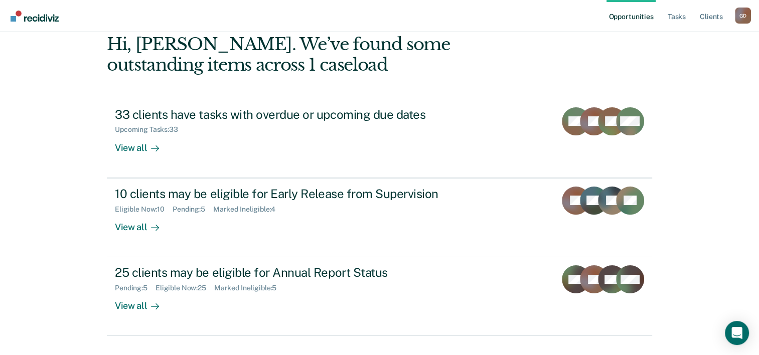
scroll to position [71, 0]
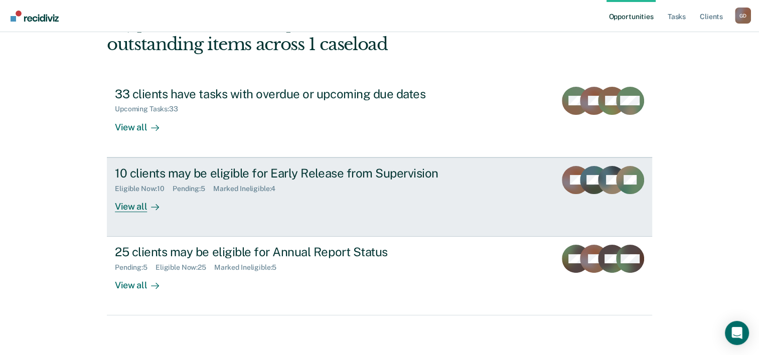
click at [142, 205] on div "View all" at bounding box center [143, 203] width 56 height 20
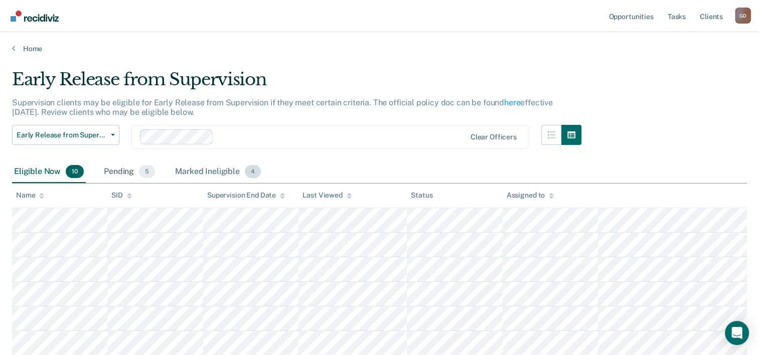
click at [232, 175] on div "Marked Ineligible 4" at bounding box center [218, 172] width 90 height 22
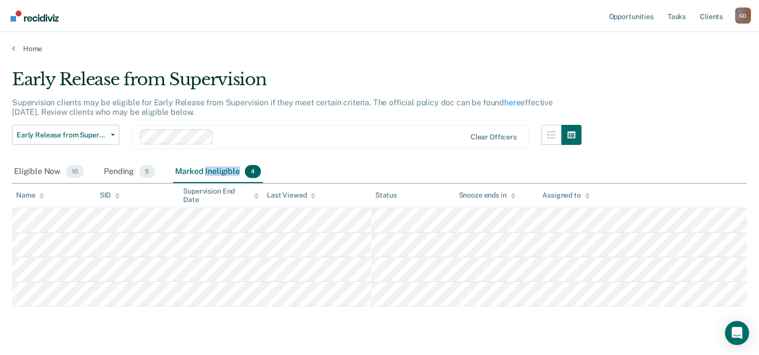
scroll to position [71, 0]
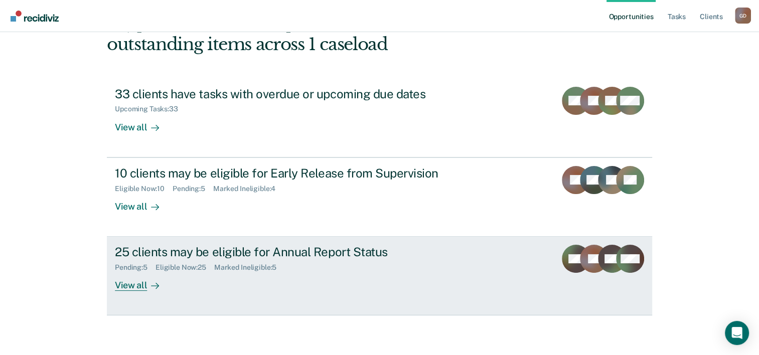
click at [169, 267] on div "Eligible Now : 25" at bounding box center [185, 267] width 59 height 9
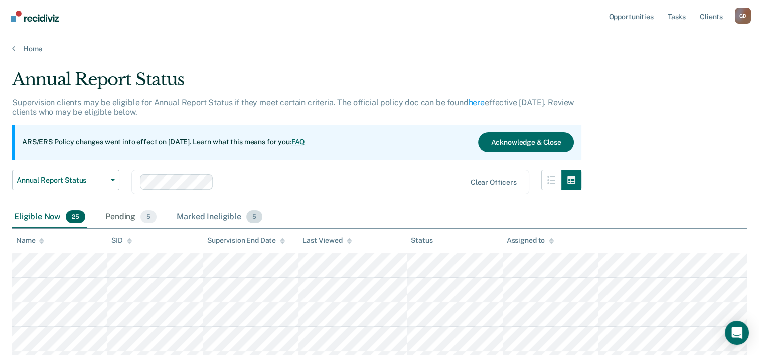
click at [215, 221] on div "Marked Ineligible 5" at bounding box center [220, 217] width 90 height 22
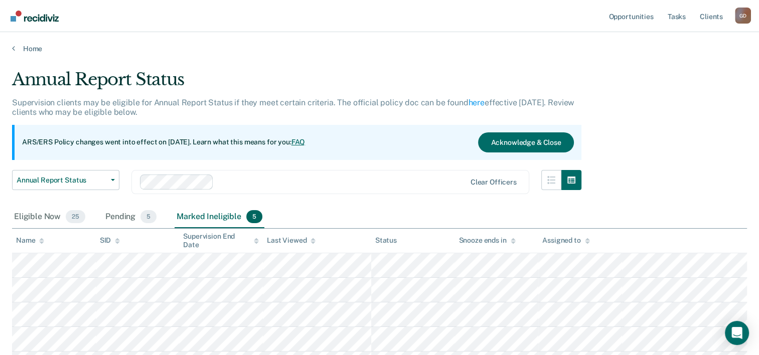
scroll to position [50, 0]
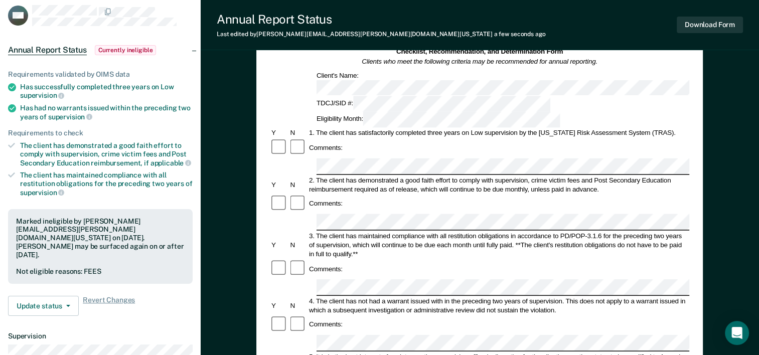
scroll to position [100, 0]
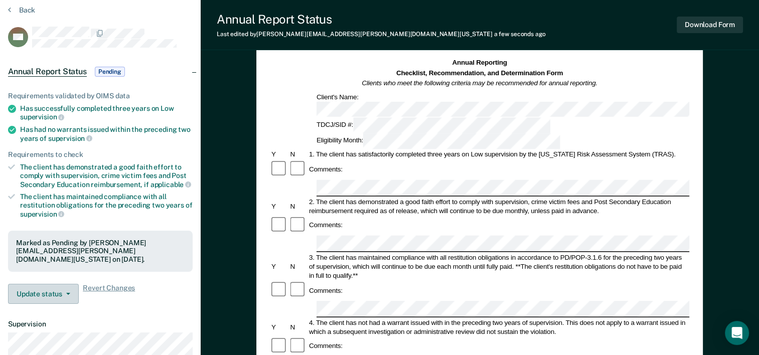
scroll to position [50, 0]
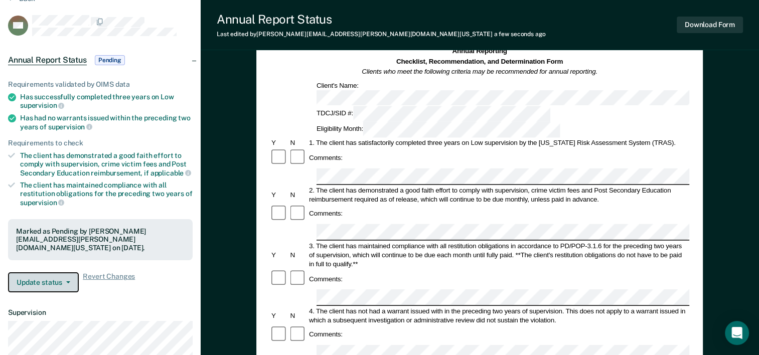
click at [65, 282] on button "Update status" at bounding box center [43, 282] width 71 height 20
click at [65, 284] on div "Revert from Pending Mark Ineligible" at bounding box center [56, 304] width 97 height 40
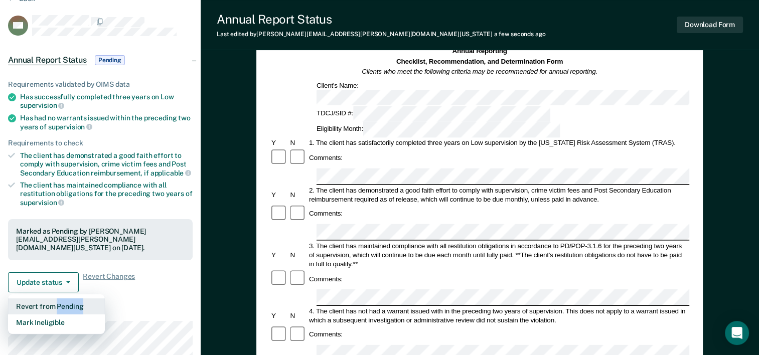
drag, startPoint x: 65, startPoint y: 282, endPoint x: 58, endPoint y: 304, distance: 22.2
click at [58, 304] on button "Revert from Pending" at bounding box center [56, 307] width 97 height 16
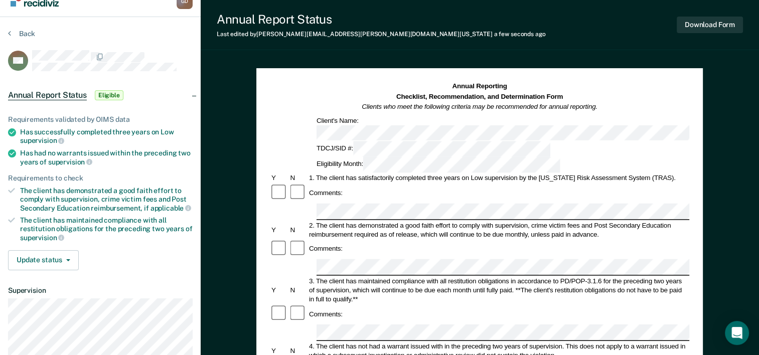
scroll to position [0, 0]
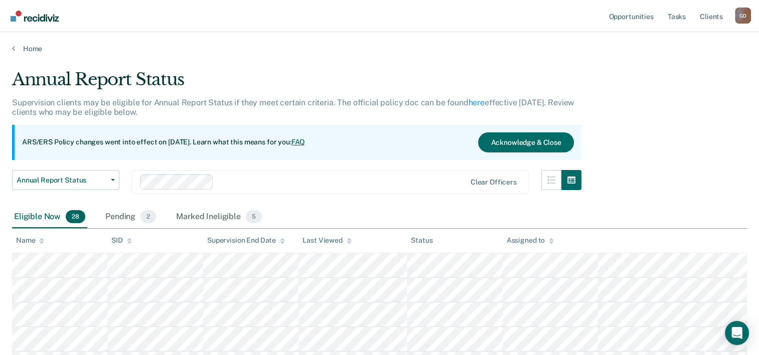
scroll to position [151, 0]
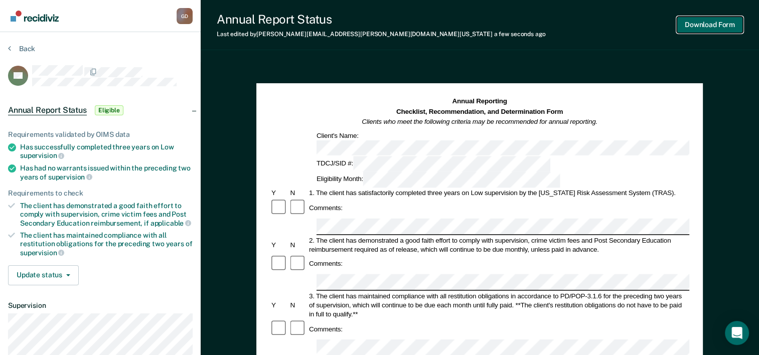
click at [695, 26] on button "Download Form" at bounding box center [710, 25] width 66 height 17
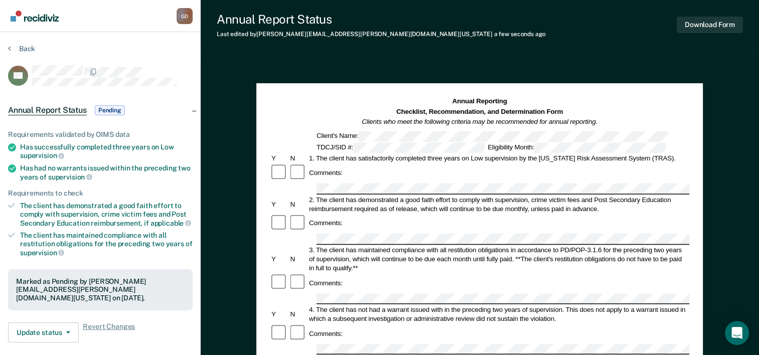
scroll to position [100, 0]
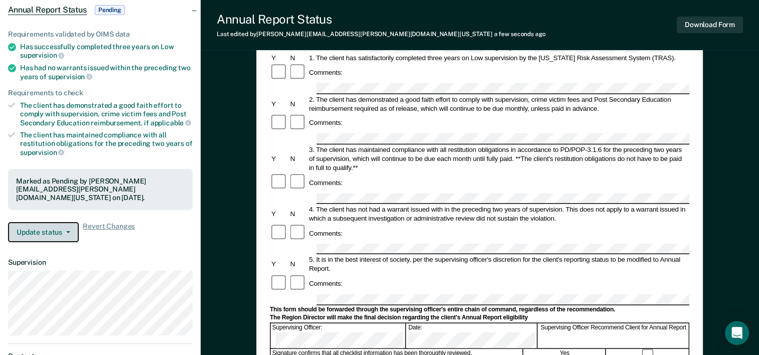
click at [70, 227] on button "Update status" at bounding box center [43, 232] width 71 height 20
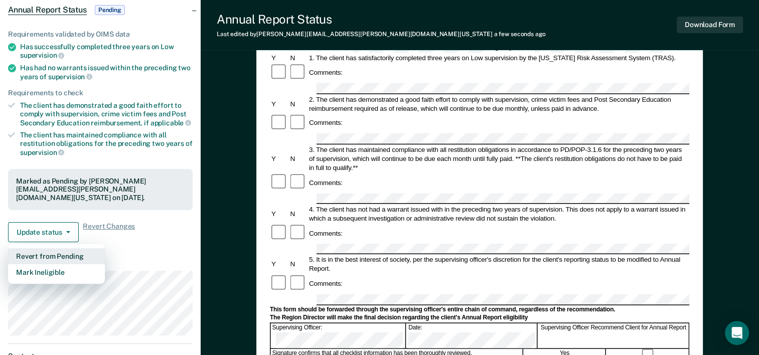
click at [67, 251] on button "Revert from Pending" at bounding box center [56, 256] width 97 height 16
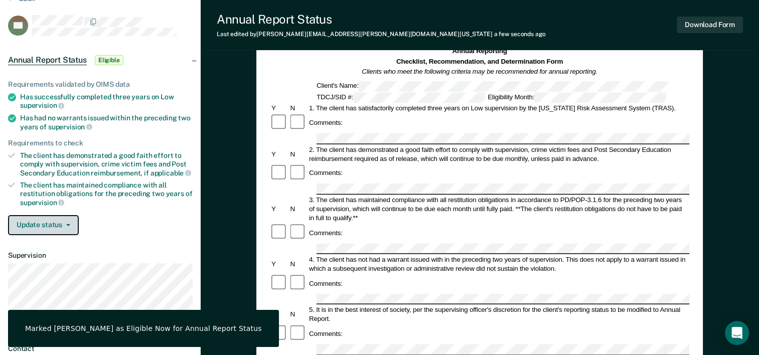
scroll to position [0, 0]
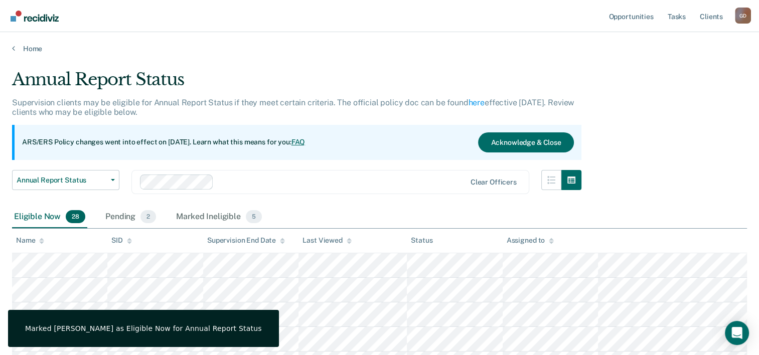
scroll to position [151, 0]
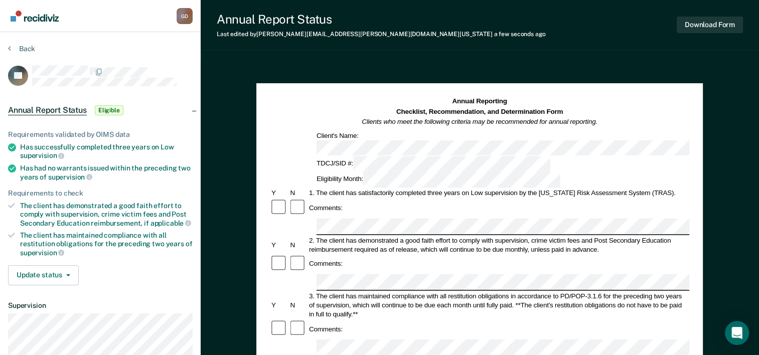
click at [343, 199] on div "Comments:" at bounding box center [479, 208] width 419 height 19
click at [699, 29] on button "Download Form" at bounding box center [710, 25] width 66 height 17
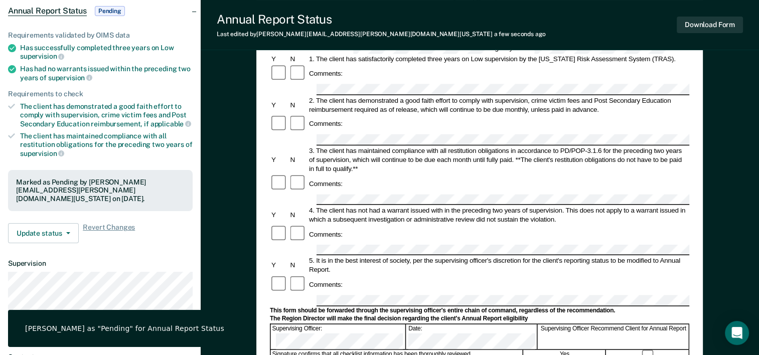
scroll to position [100, 0]
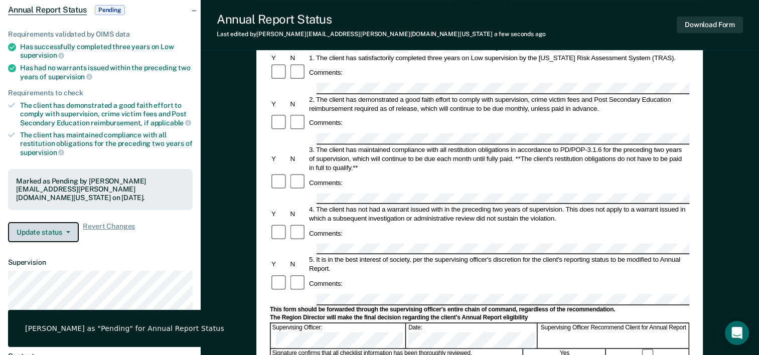
click at [66, 231] on icon "button" at bounding box center [68, 232] width 4 height 2
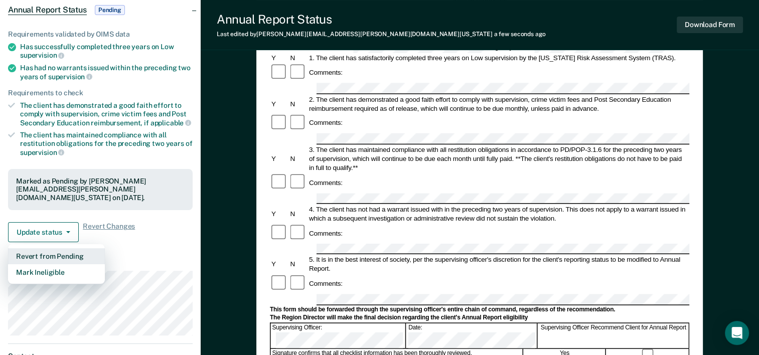
click at [48, 251] on button "Revert from Pending" at bounding box center [56, 256] width 97 height 16
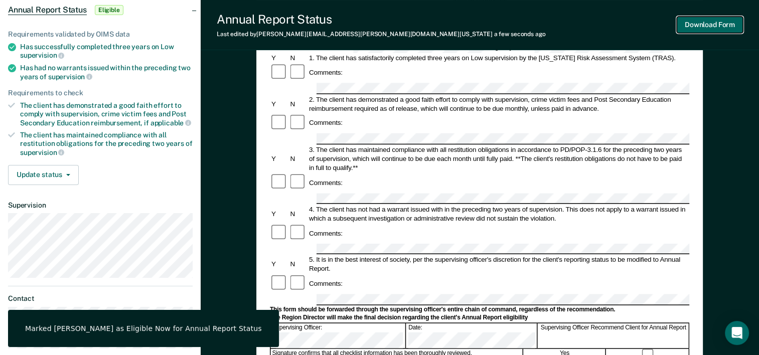
click at [719, 28] on button "Download Form" at bounding box center [710, 25] width 66 height 17
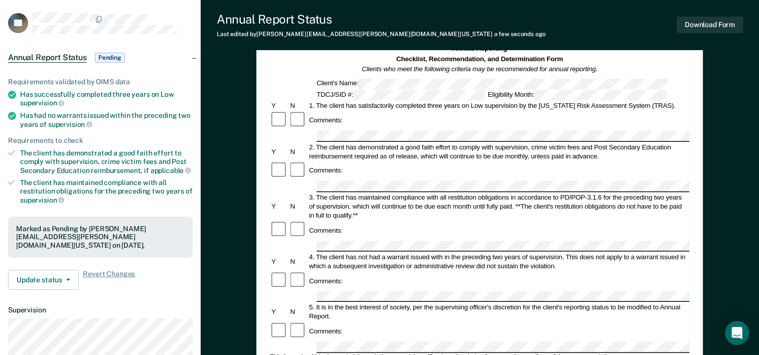
scroll to position [0, 0]
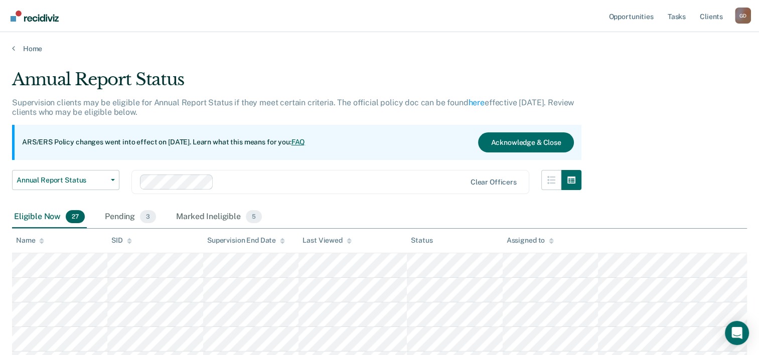
scroll to position [151, 0]
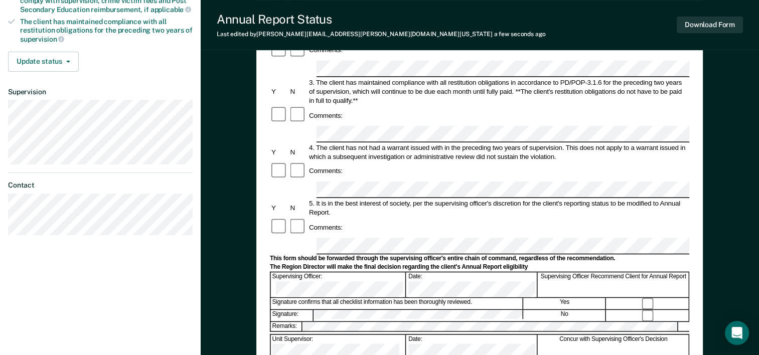
scroll to position [301, 0]
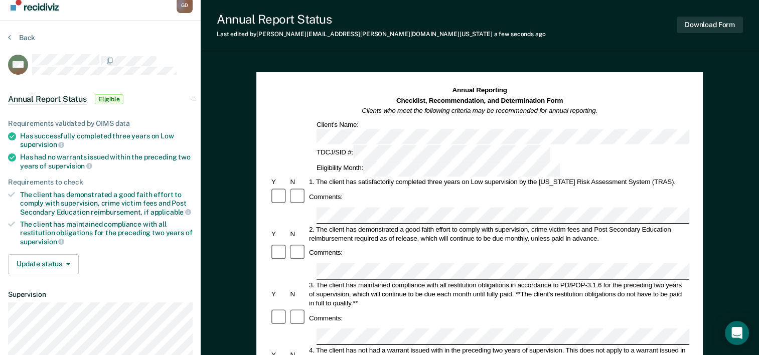
scroll to position [0, 0]
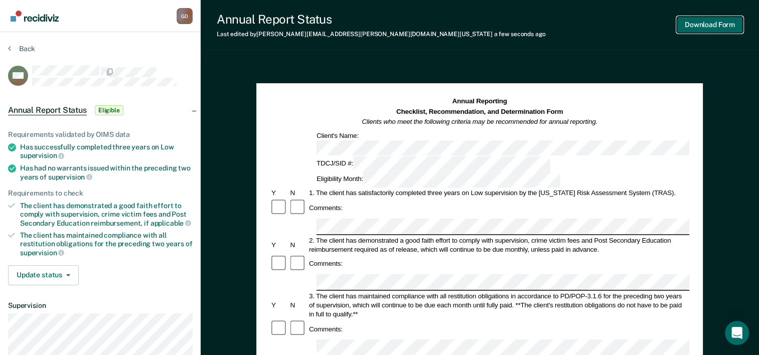
click at [706, 26] on button "Download Form" at bounding box center [710, 25] width 66 height 17
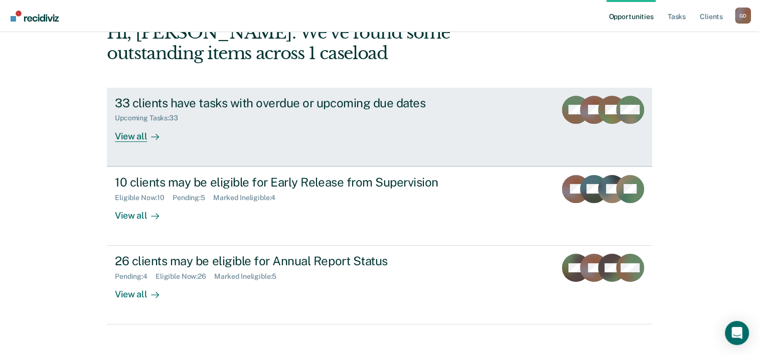
scroll to position [71, 0]
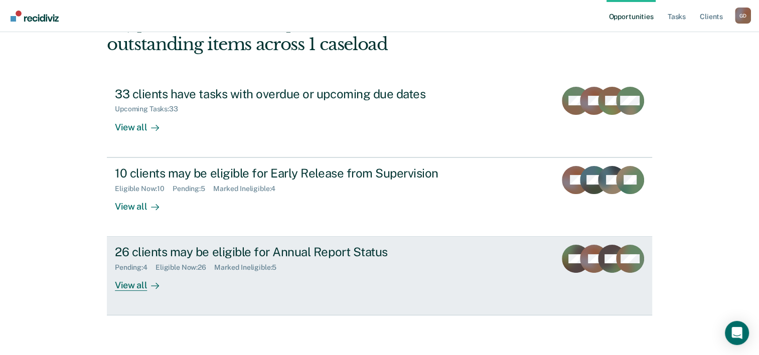
click at [128, 285] on div "View all" at bounding box center [143, 282] width 56 height 20
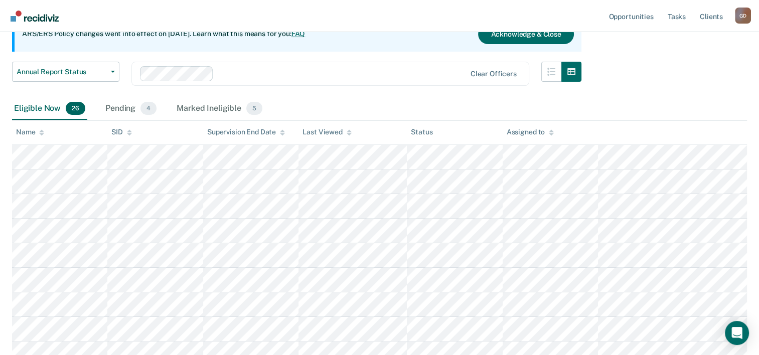
scroll to position [100, 0]
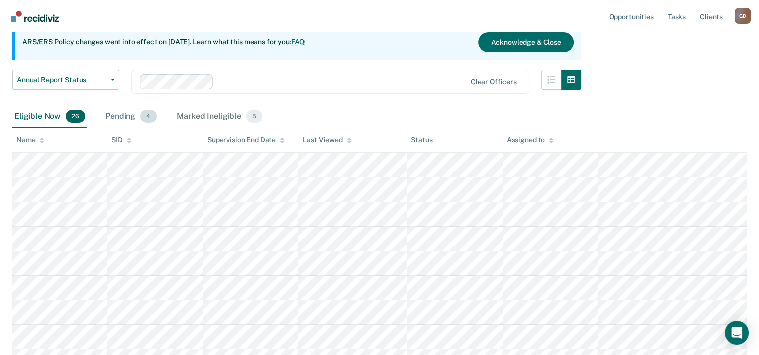
click at [128, 114] on div "Pending 4" at bounding box center [130, 117] width 55 height 22
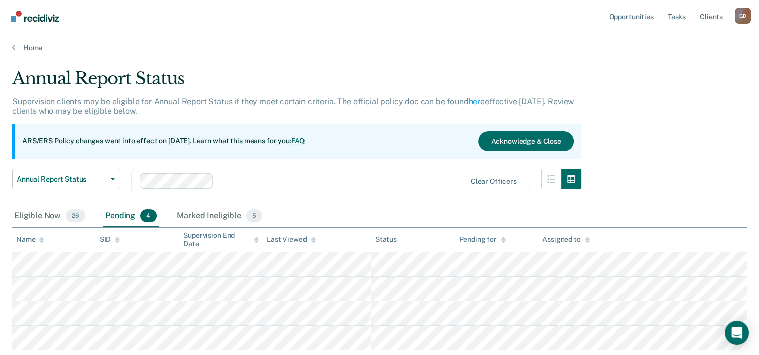
scroll to position [0, 0]
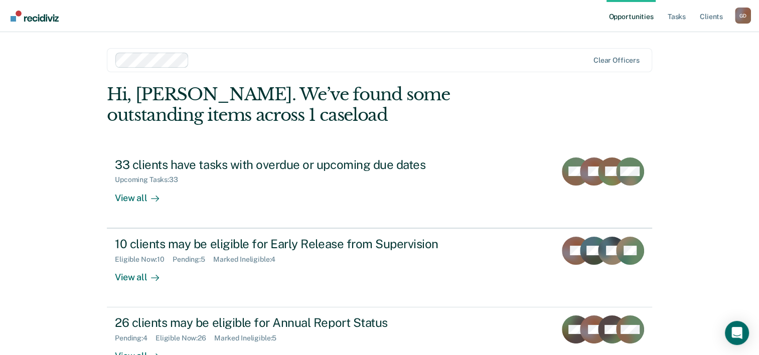
scroll to position [71, 0]
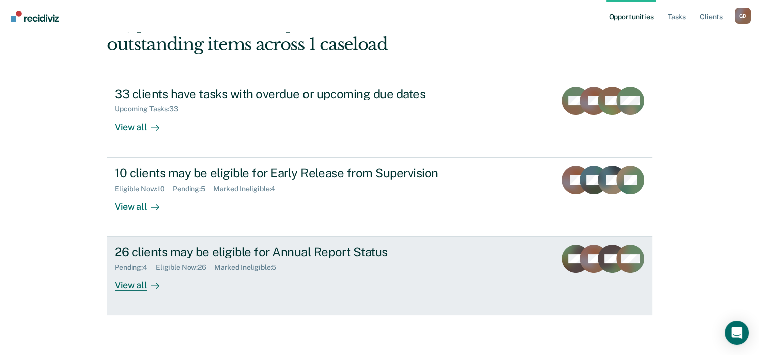
click at [124, 283] on div "View all" at bounding box center [143, 282] width 56 height 20
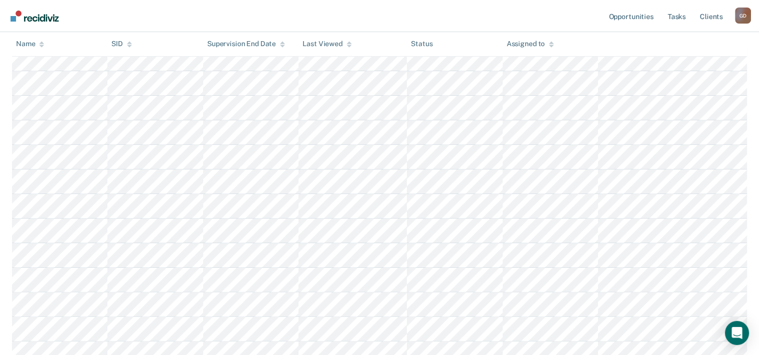
scroll to position [157, 0]
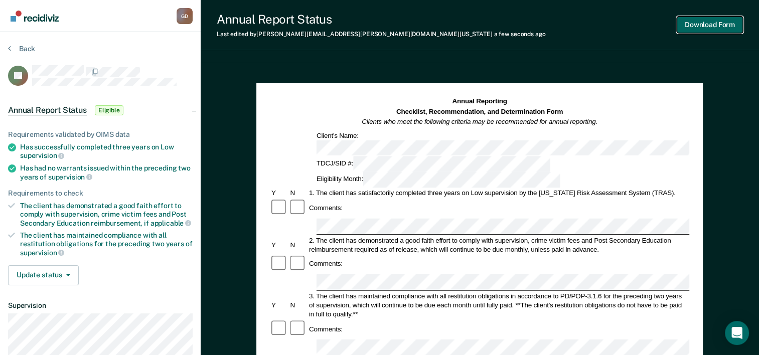
click at [706, 26] on button "Download Form" at bounding box center [710, 25] width 66 height 17
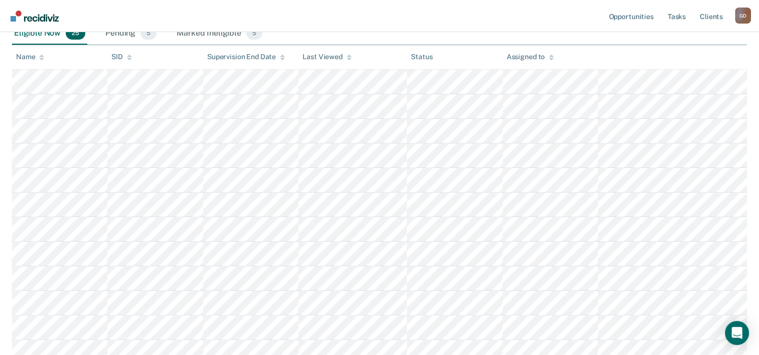
scroll to position [183, 0]
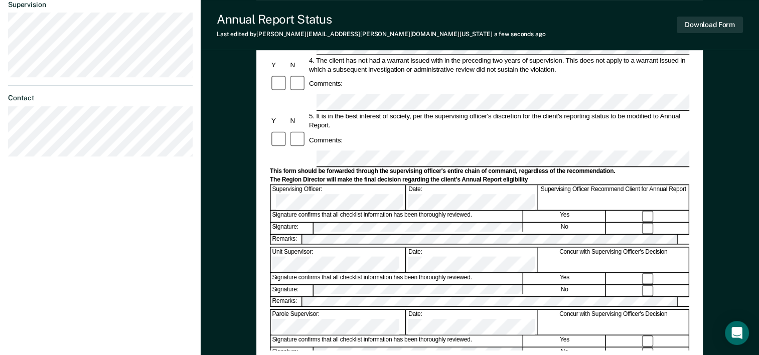
scroll to position [251, 0]
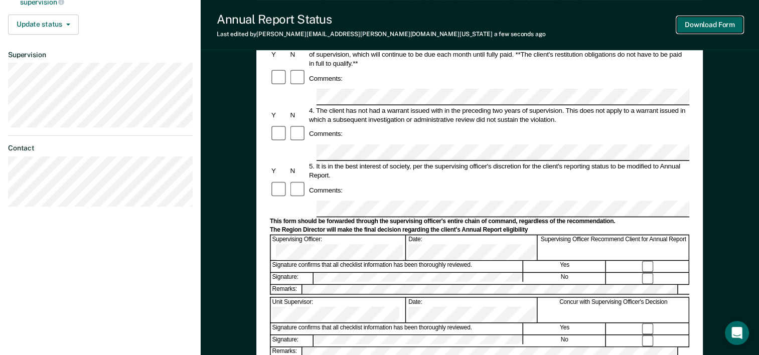
click at [695, 22] on button "Download Form" at bounding box center [710, 25] width 66 height 17
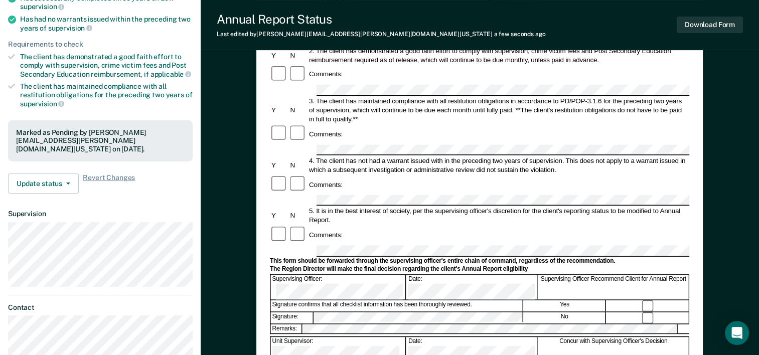
scroll to position [151, 0]
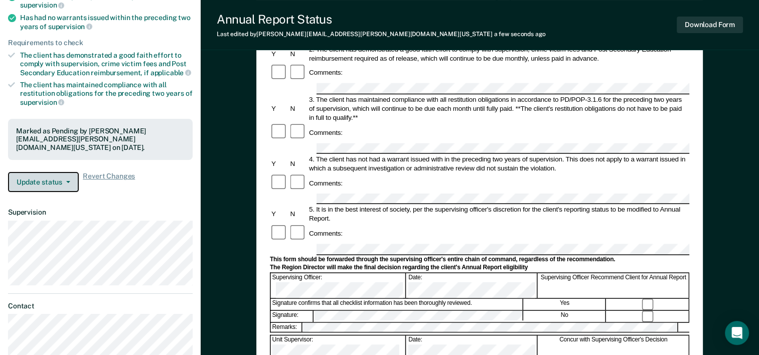
click at [62, 181] on button "Update status" at bounding box center [43, 182] width 71 height 20
click at [62, 181] on div "Update status Revert from Pending Mark Ineligible" at bounding box center [43, 182] width 71 height 20
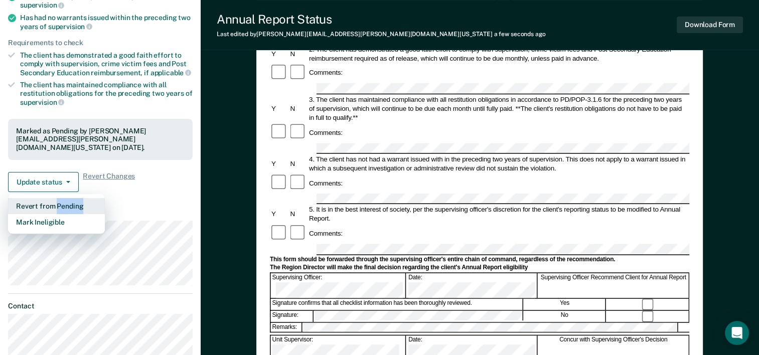
drag, startPoint x: 62, startPoint y: 181, endPoint x: 52, endPoint y: 203, distance: 24.9
click at [52, 203] on button "Revert from Pending" at bounding box center [56, 206] width 97 height 16
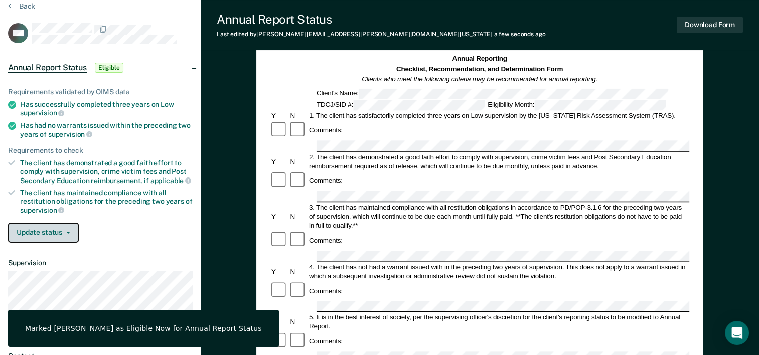
scroll to position [0, 0]
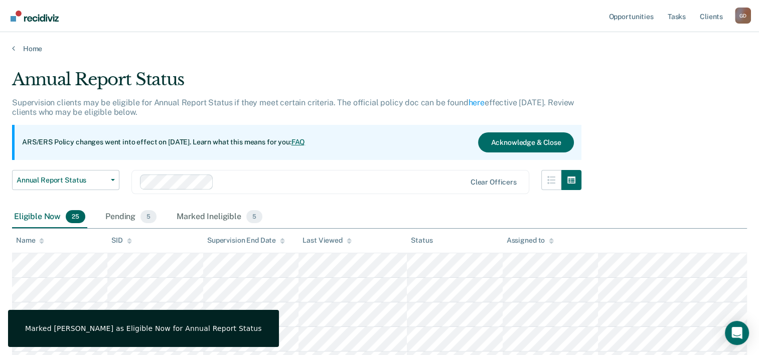
scroll to position [183, 0]
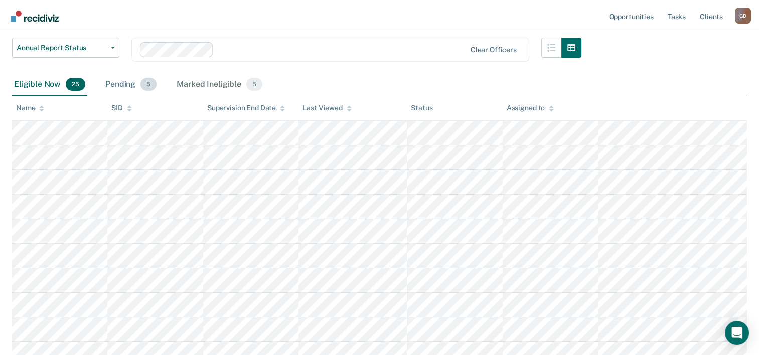
click at [129, 80] on div "Pending 5" at bounding box center [130, 85] width 55 height 22
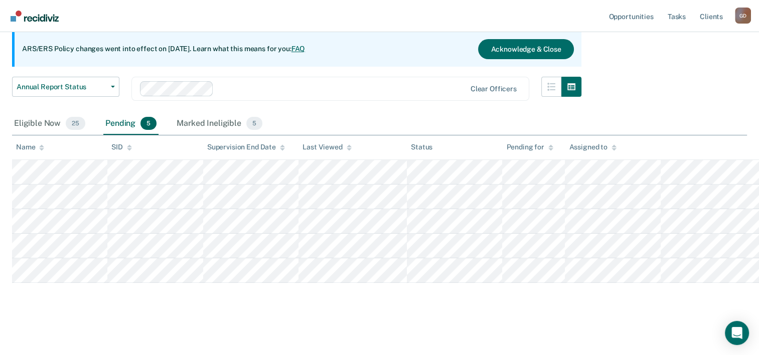
scroll to position [92, 0]
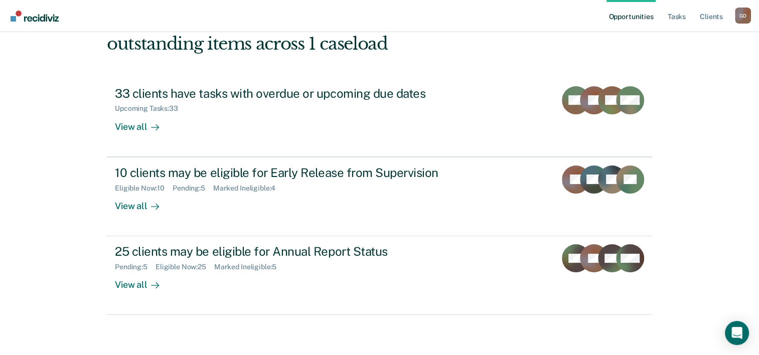
scroll to position [71, 0]
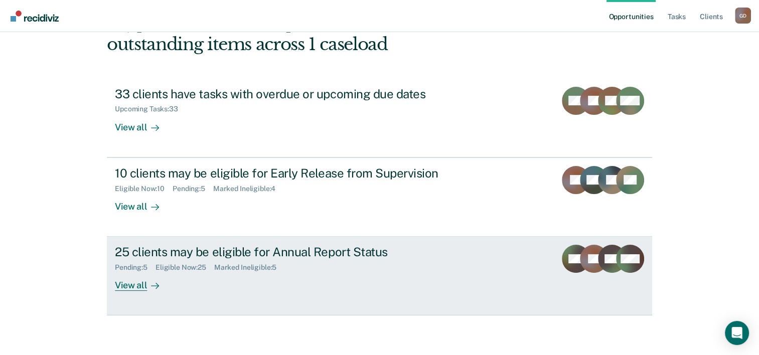
click at [136, 283] on div "View all" at bounding box center [143, 282] width 56 height 20
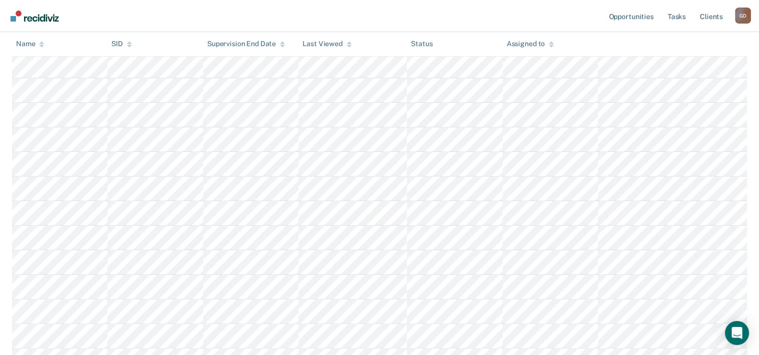
scroll to position [201, 0]
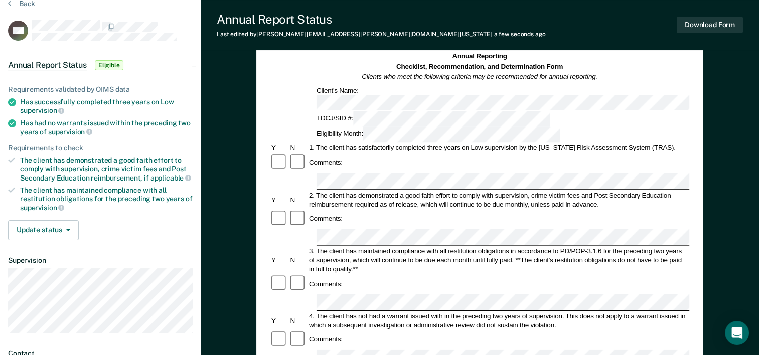
scroll to position [100, 0]
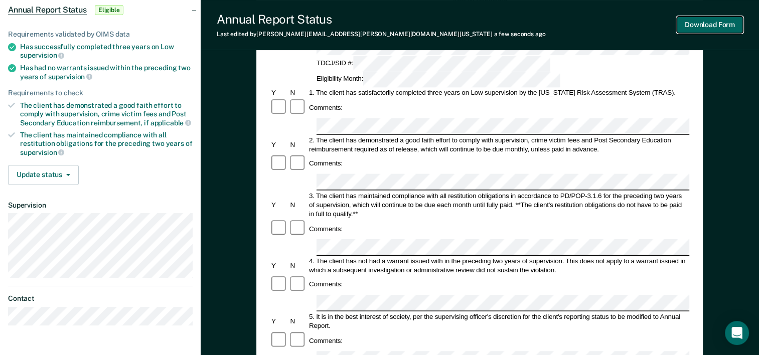
click at [712, 29] on button "Download Form" at bounding box center [710, 25] width 66 height 17
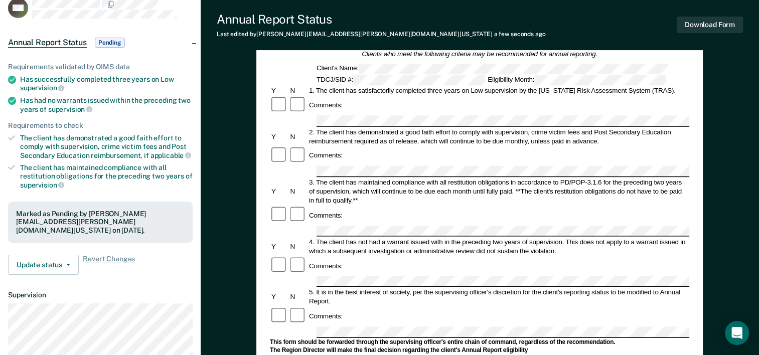
scroll to position [0, 0]
